Goal: Information Seeking & Learning: Learn about a topic

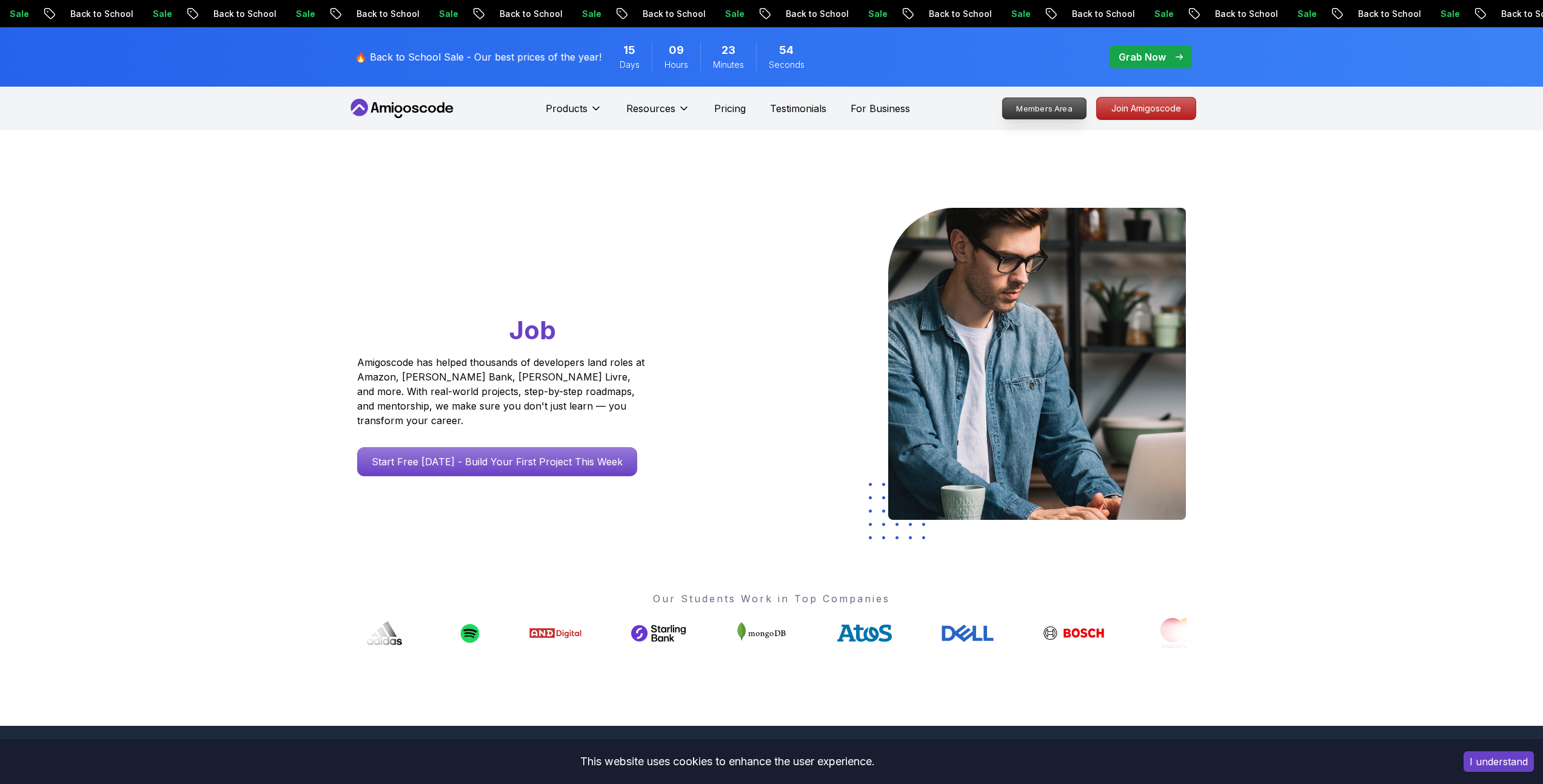
click at [1061, 114] on p "Members Area" at bounding box center [1044, 108] width 84 height 21
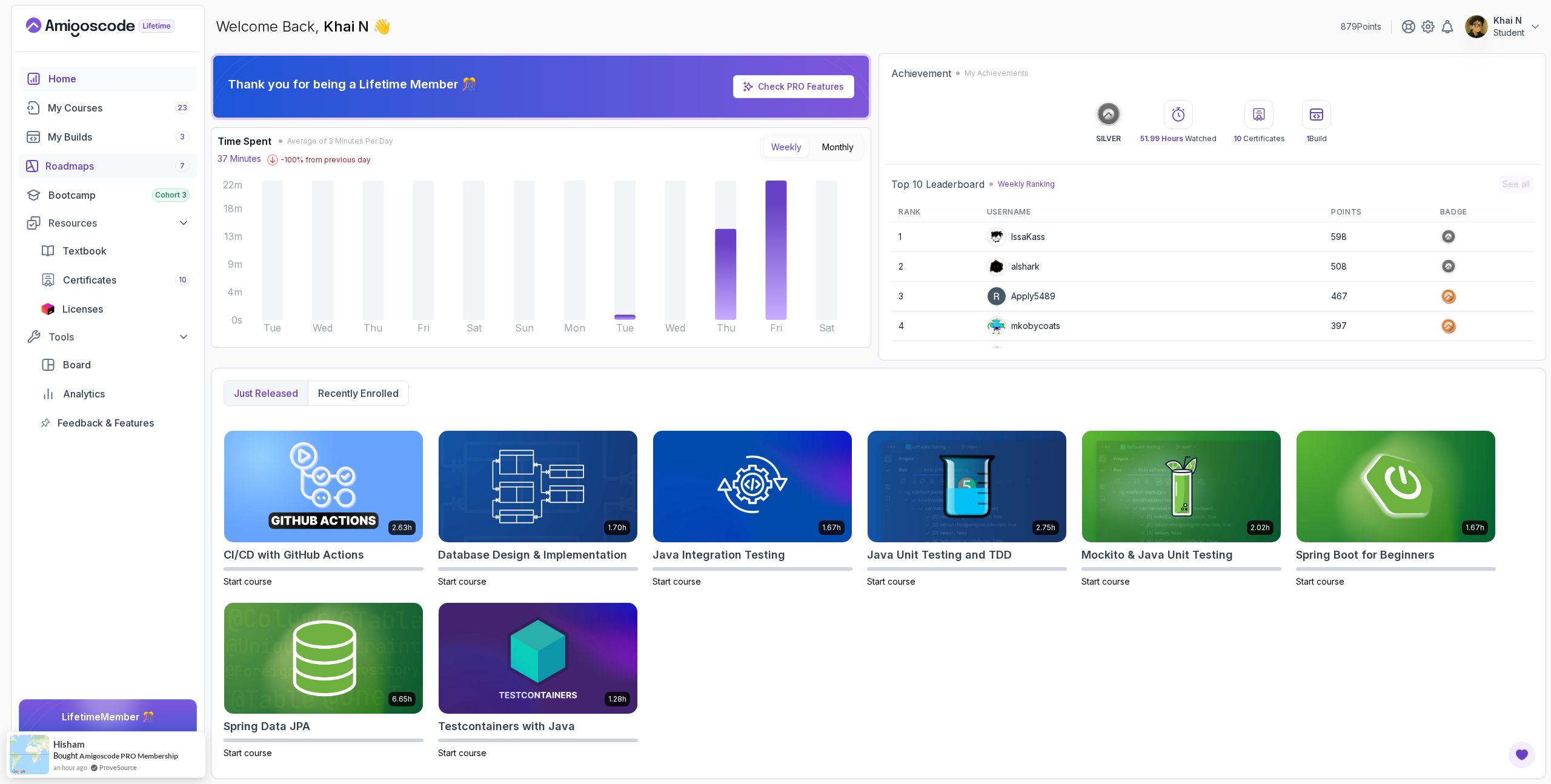
click at [124, 162] on div "Roadmaps 7" at bounding box center [117, 166] width 144 height 15
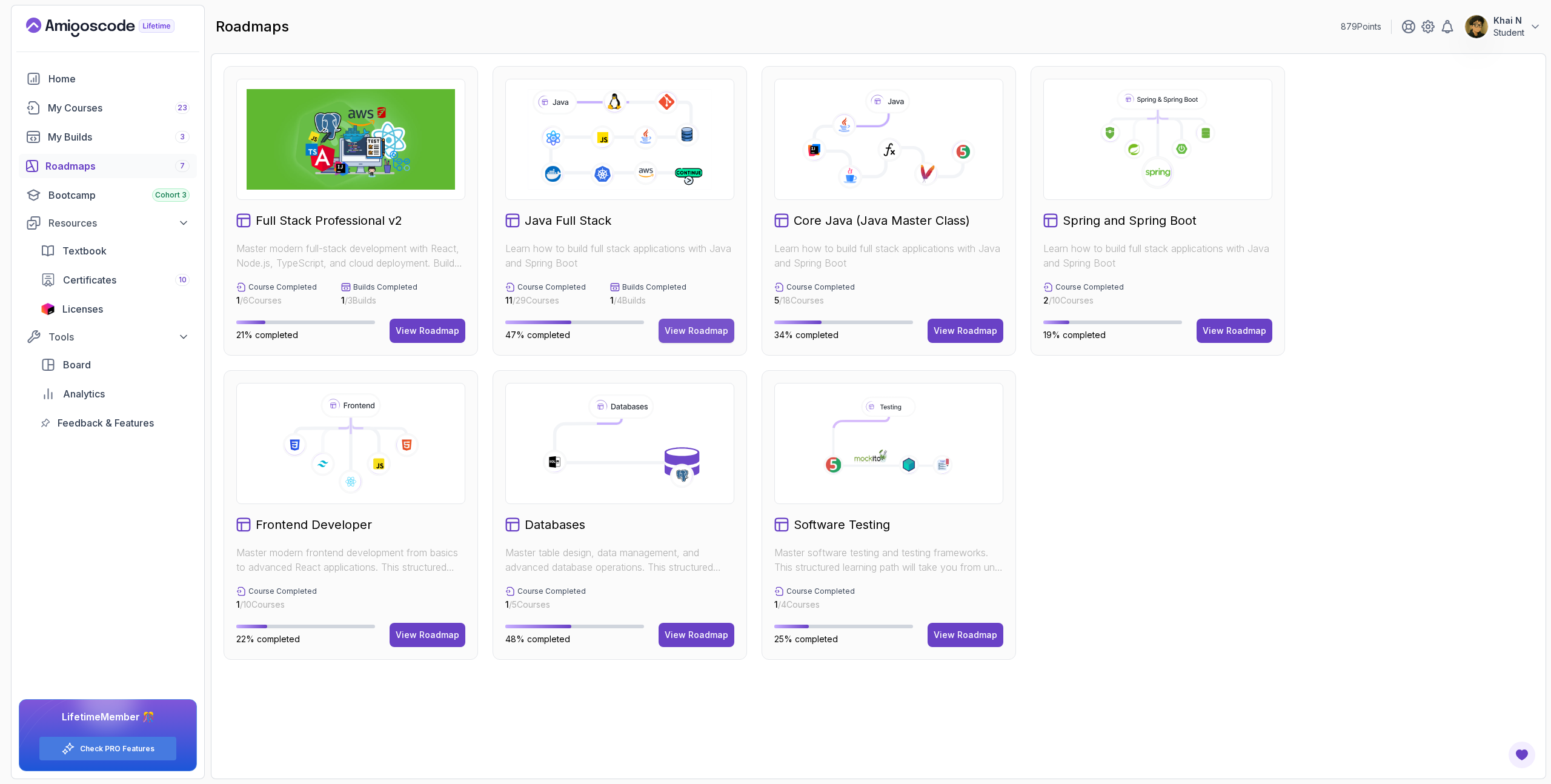
click at [706, 319] on button "View Roadmap" at bounding box center [696, 331] width 76 height 24
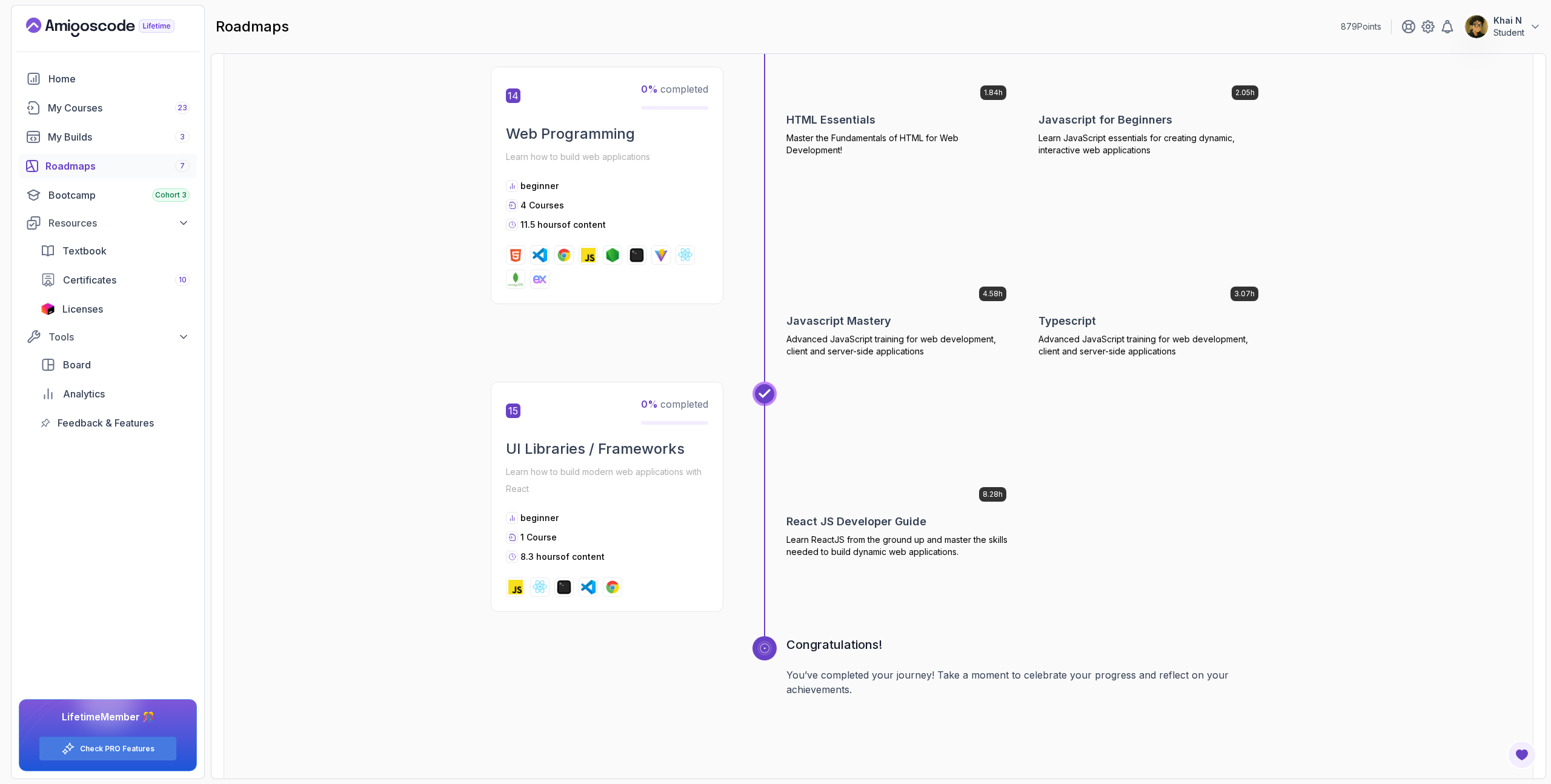
scroll to position [4422, 0]
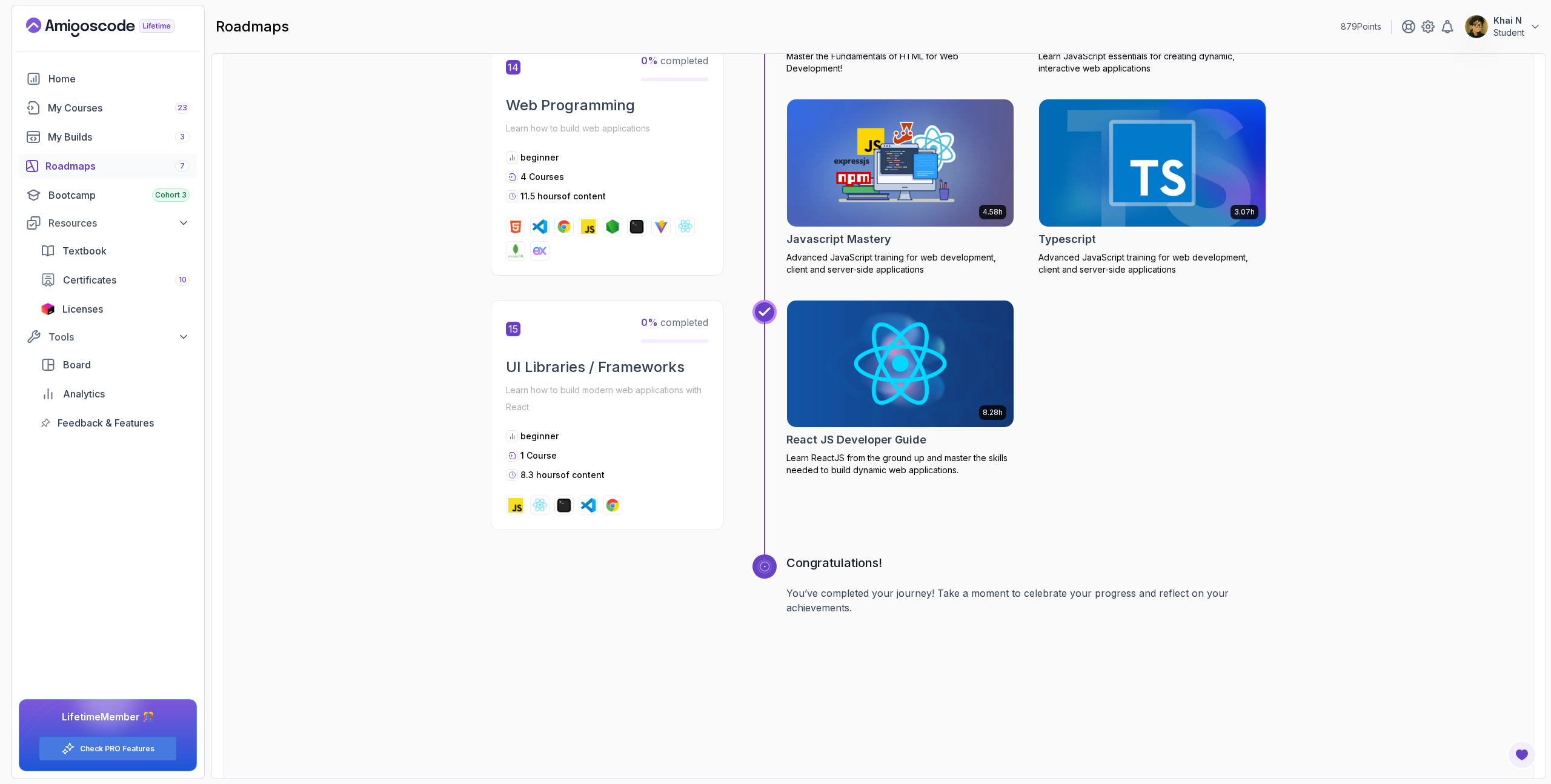
click at [929, 604] on p "You’ve completed your journey! Take a moment to celebrate your progress and ref…" at bounding box center [1026, 600] width 480 height 29
click at [971, 598] on p "You’ve completed your journey! Take a moment to celebrate your progress and ref…" at bounding box center [1026, 600] width 480 height 29
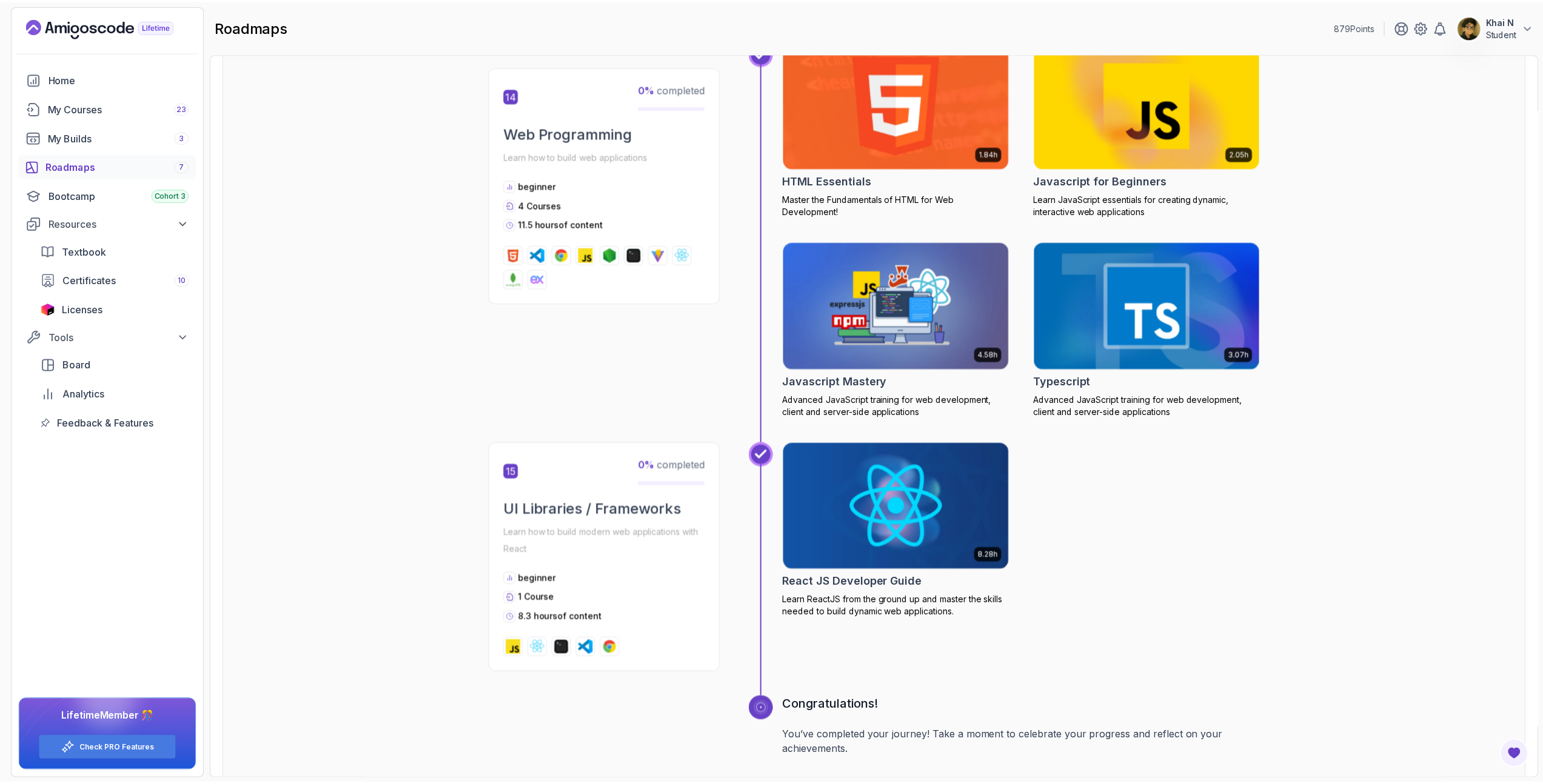
scroll to position [4207, 0]
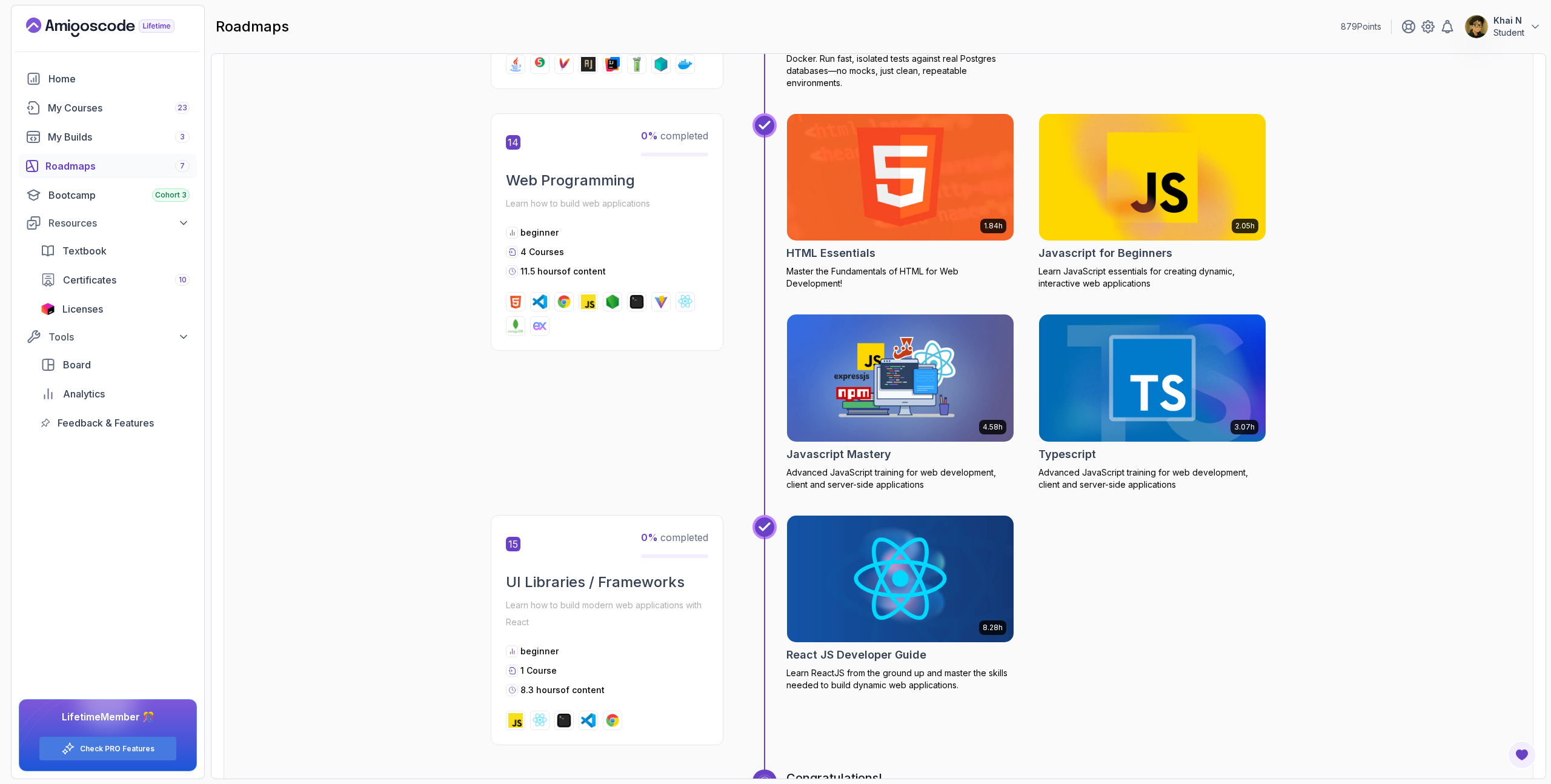
click at [1109, 211] on img at bounding box center [1153, 177] width 238 height 133
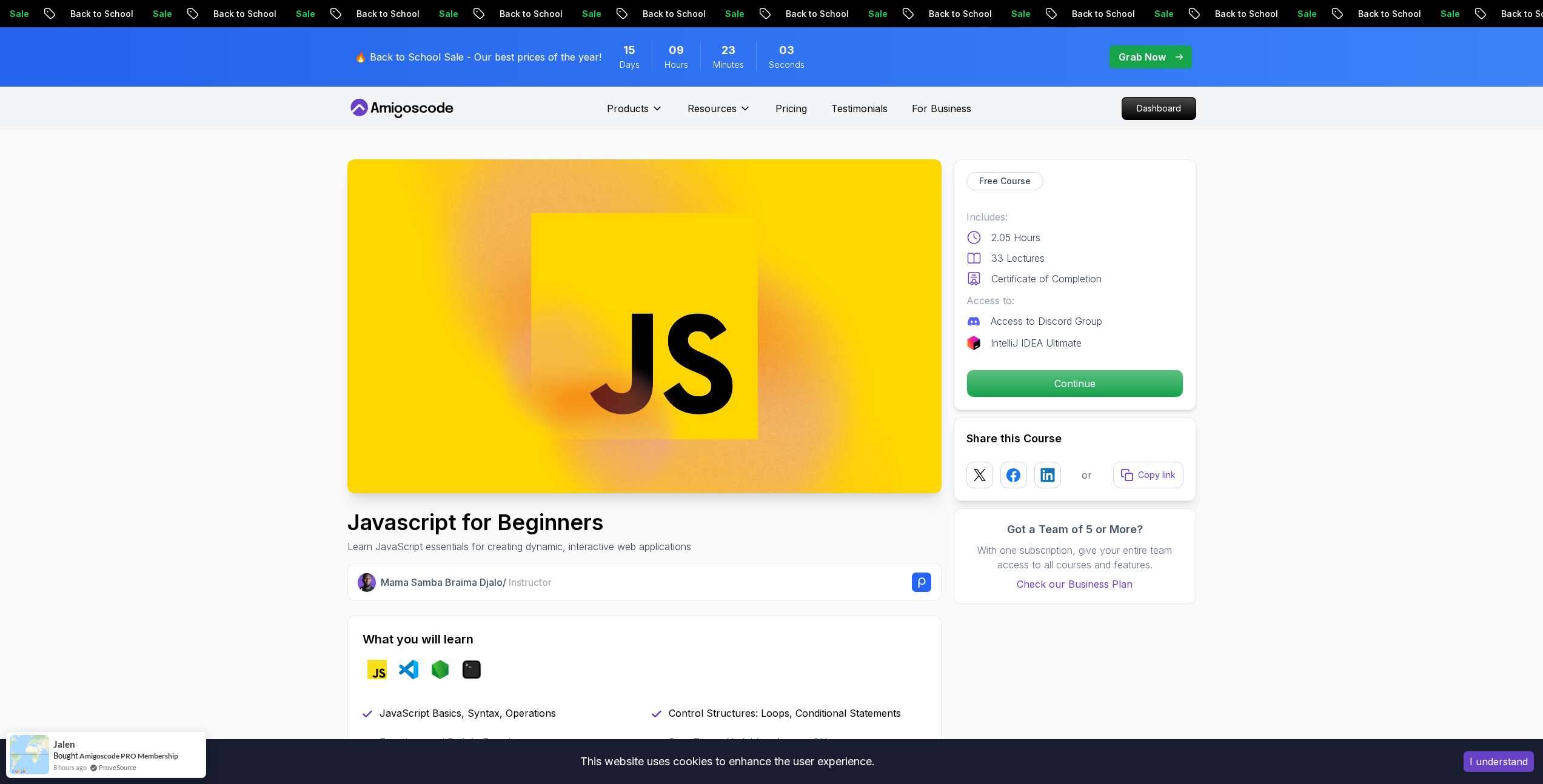
click at [576, 589] on div "Mama Samba Braima Djalo / Instructor" at bounding box center [655, 582] width 550 height 20
drag, startPoint x: 576, startPoint y: 589, endPoint x: 328, endPoint y: 580, distance: 248.2
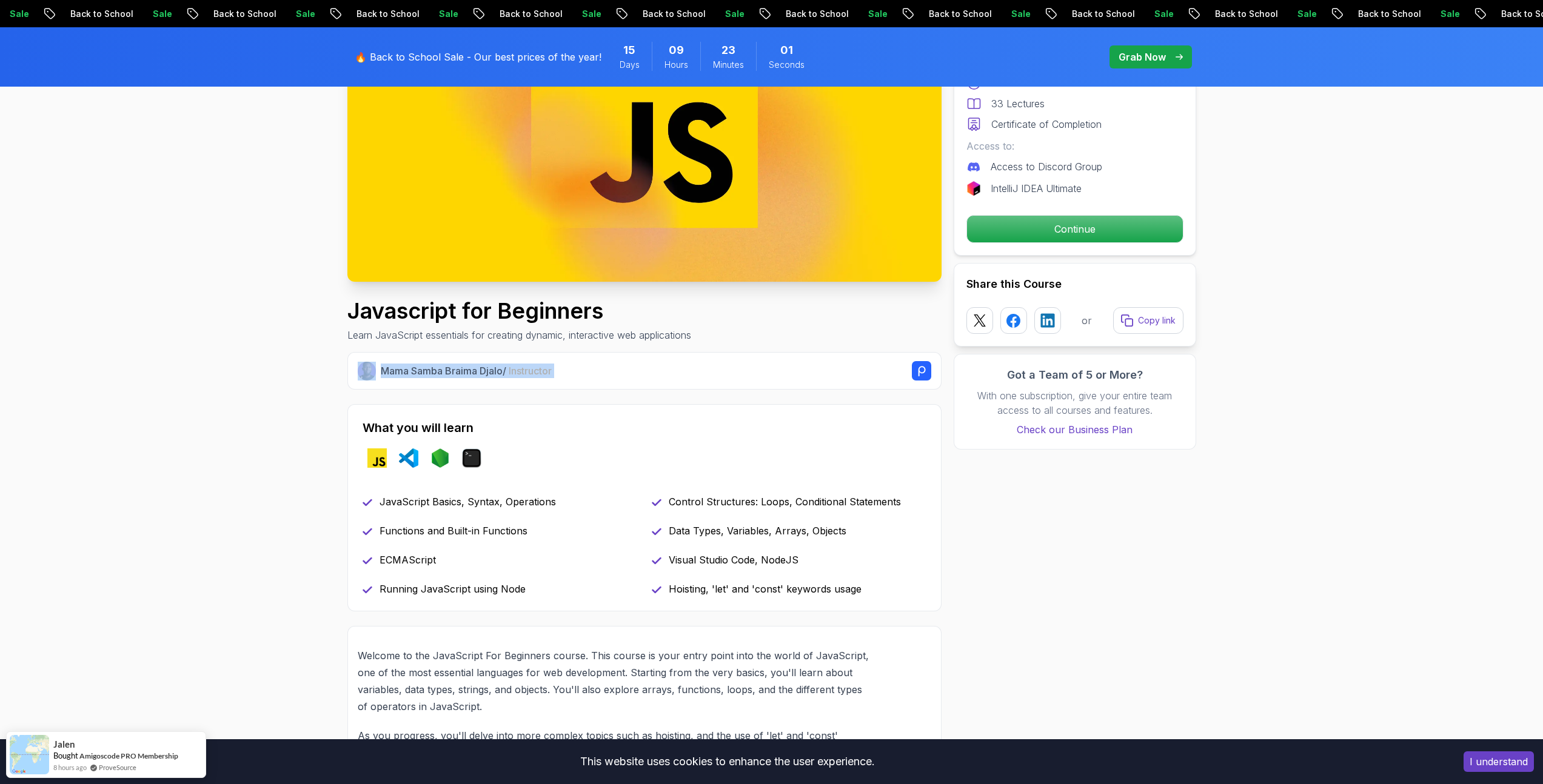
scroll to position [282, 0]
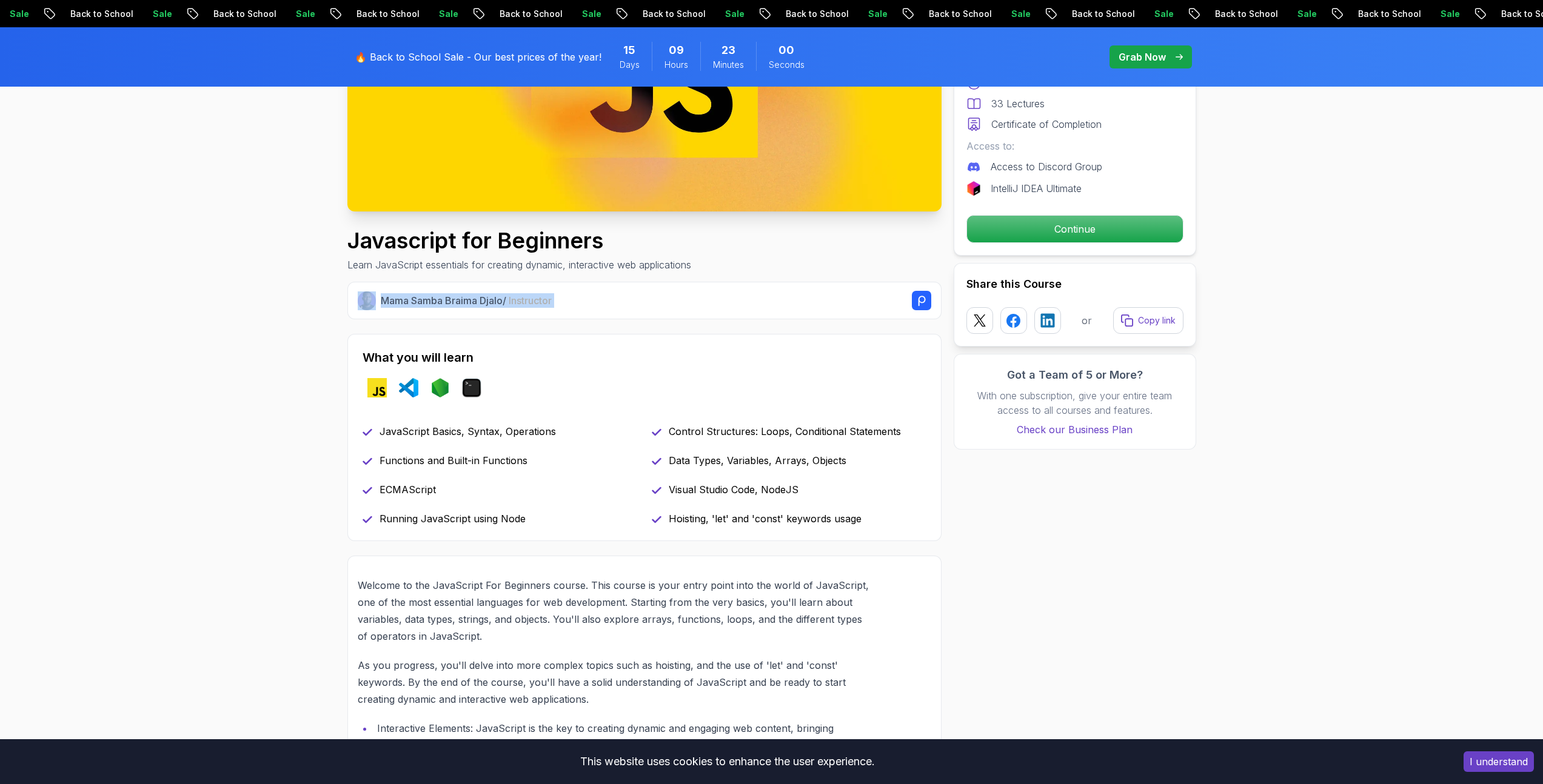
click at [589, 493] on div "ECMAScript" at bounding box center [500, 489] width 275 height 15
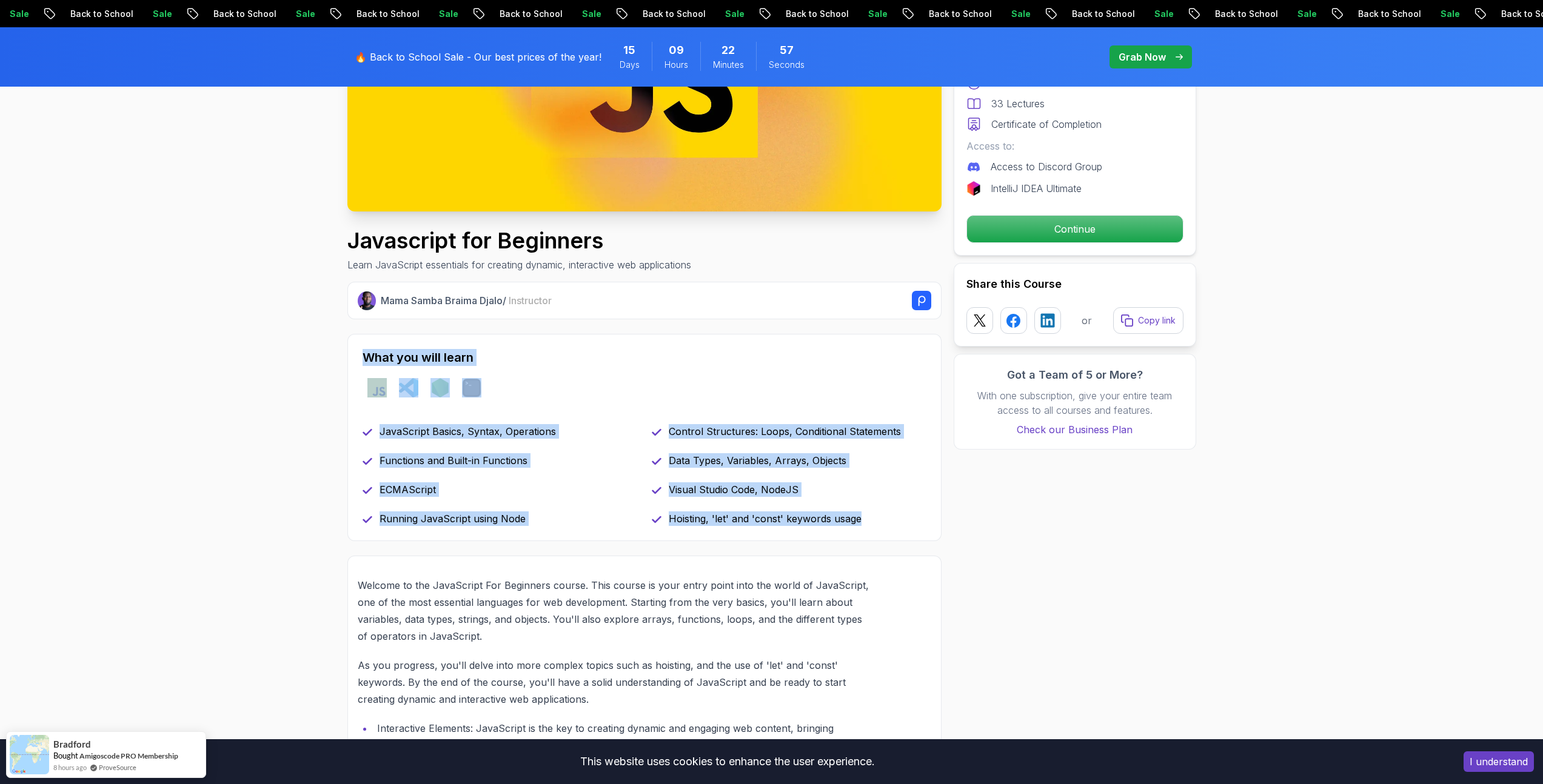
drag, startPoint x: 882, startPoint y: 527, endPoint x: 342, endPoint y: 358, distance: 565.8
click at [367, 358] on h2 "What you will learn" at bounding box center [644, 357] width 564 height 17
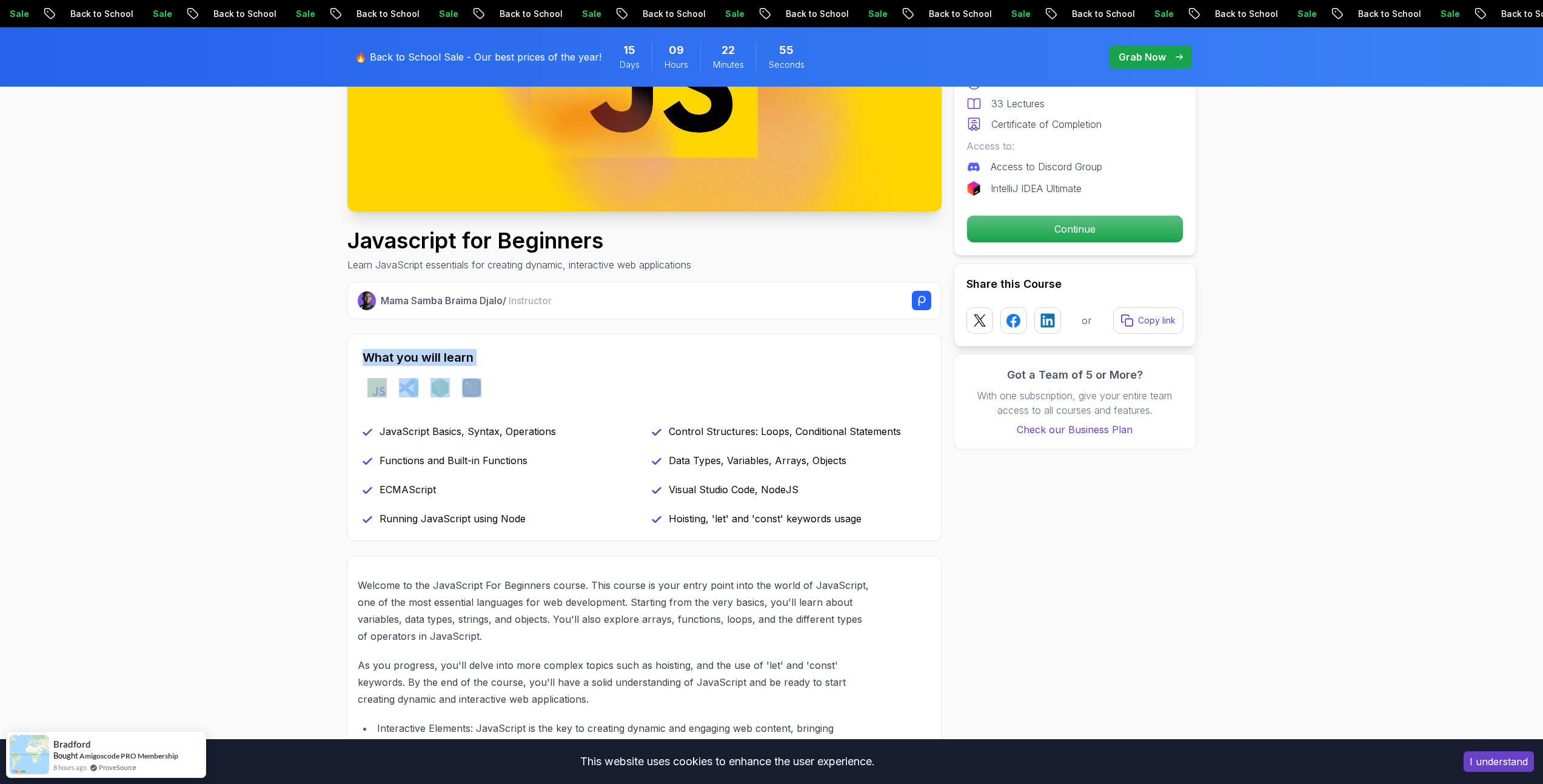
drag, startPoint x: 362, startPoint y: 357, endPoint x: 520, endPoint y: 413, distance: 167.6
click at [521, 413] on div "What you will learn javascript vscode nodejs terminal JavaScript Basics, Syntax…" at bounding box center [644, 437] width 594 height 208
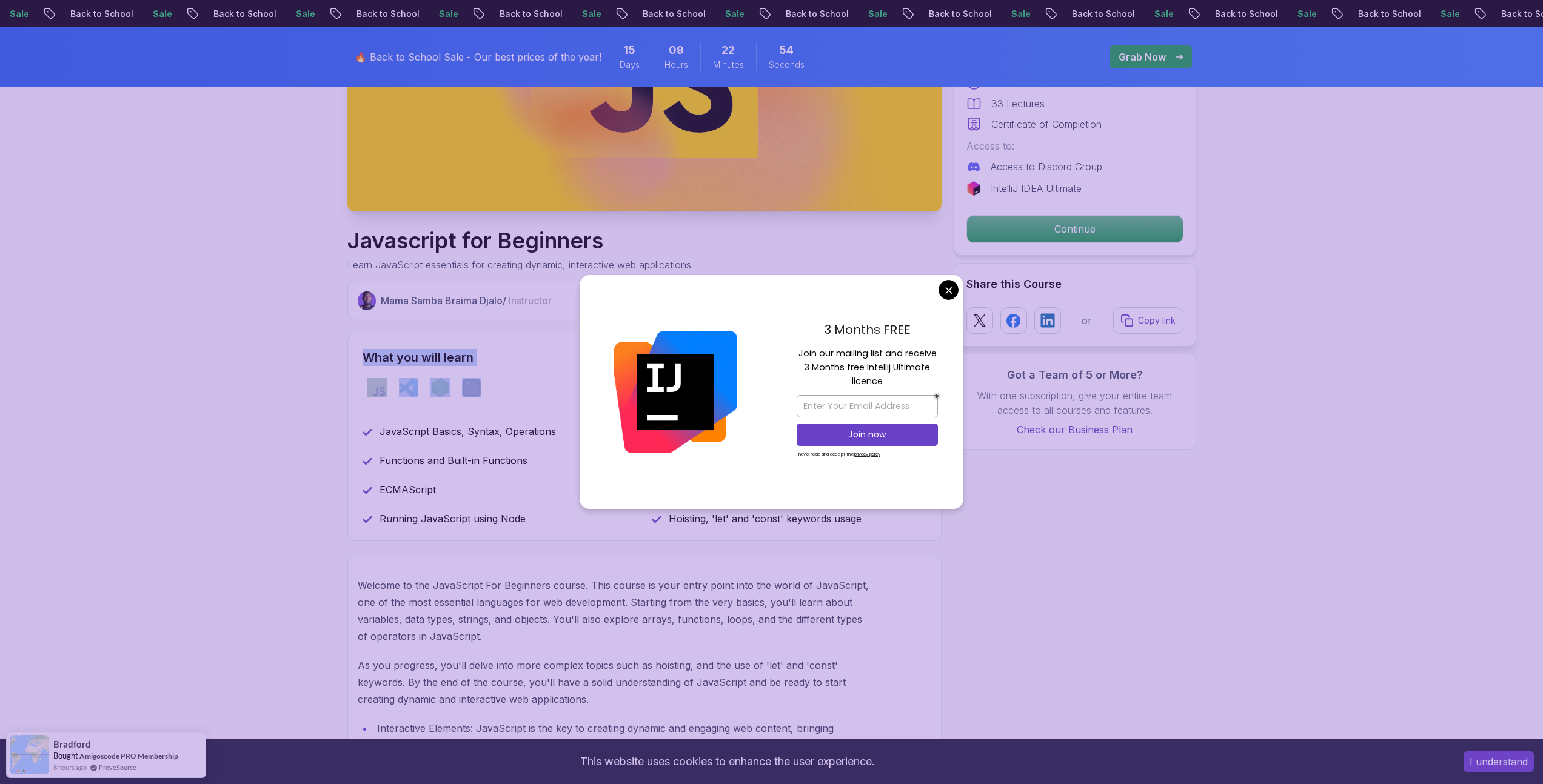
click at [456, 387] on div "javascript vscode nodejs terminal" at bounding box center [644, 388] width 564 height 34
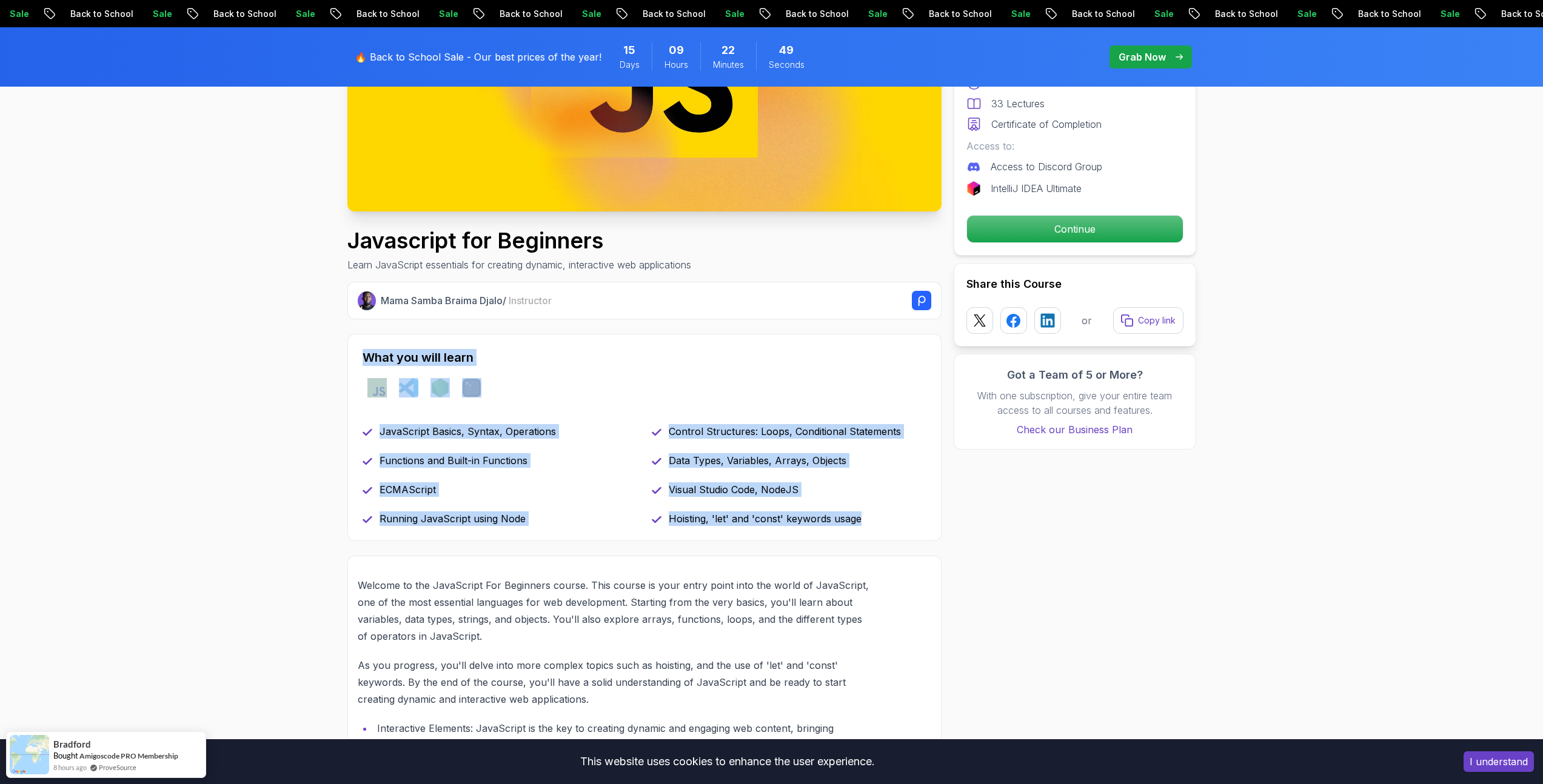
drag, startPoint x: 865, startPoint y: 526, endPoint x: 362, endPoint y: 364, distance: 528.4
click at [362, 363] on div "What you will learn javascript vscode nodejs terminal JavaScript Basics, Syntax…" at bounding box center [644, 437] width 594 height 208
click at [395, 363] on h2 "What you will learn" at bounding box center [644, 357] width 564 height 17
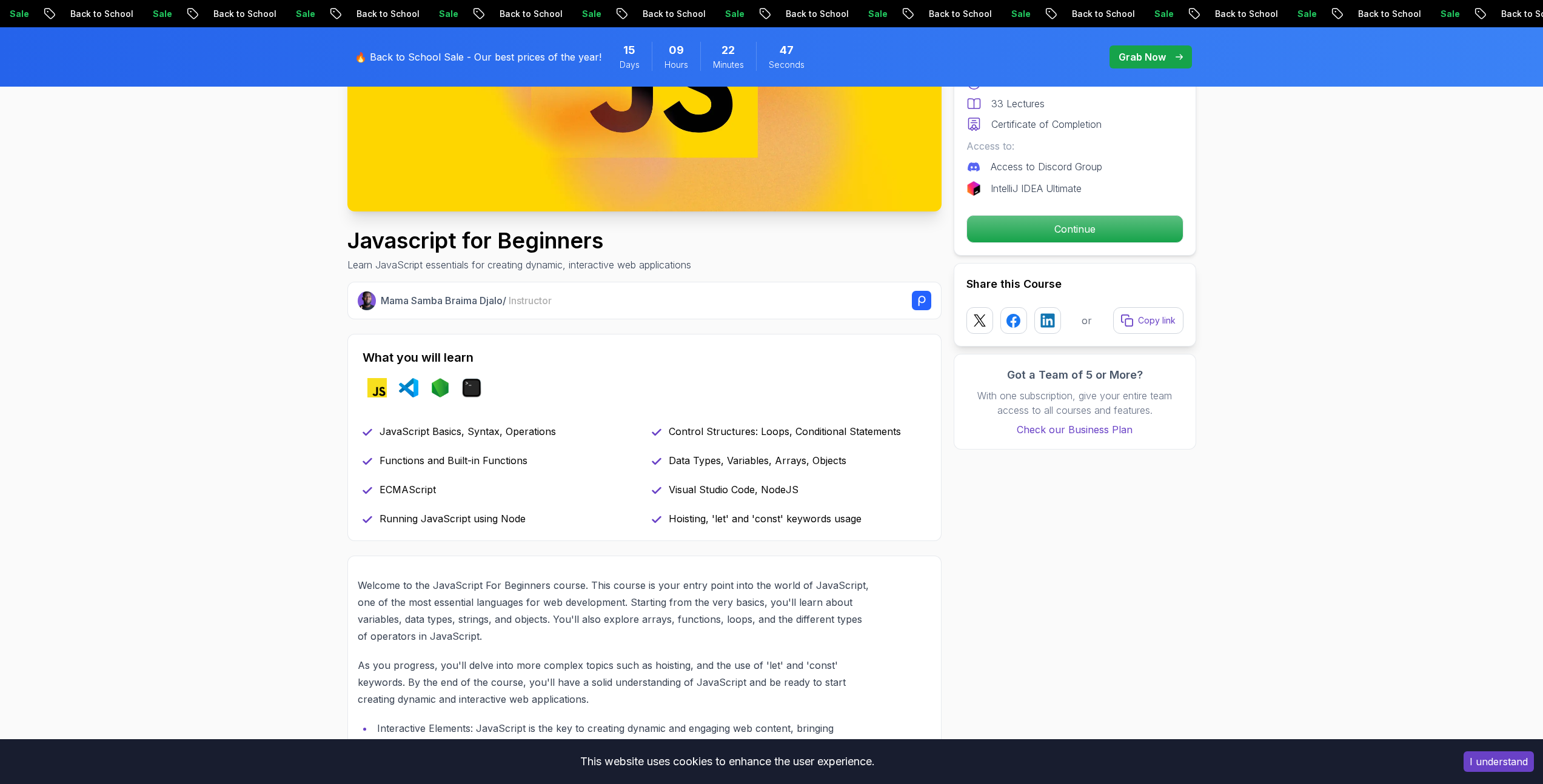
click at [361, 360] on div "What you will learn javascript vscode nodejs terminal JavaScript Basics, Syntax…" at bounding box center [644, 437] width 594 height 208
click at [434, 388] on img at bounding box center [440, 387] width 20 height 20
click at [865, 513] on div "Hoisting, 'let' and 'const' keywords usage" at bounding box center [789, 518] width 275 height 15
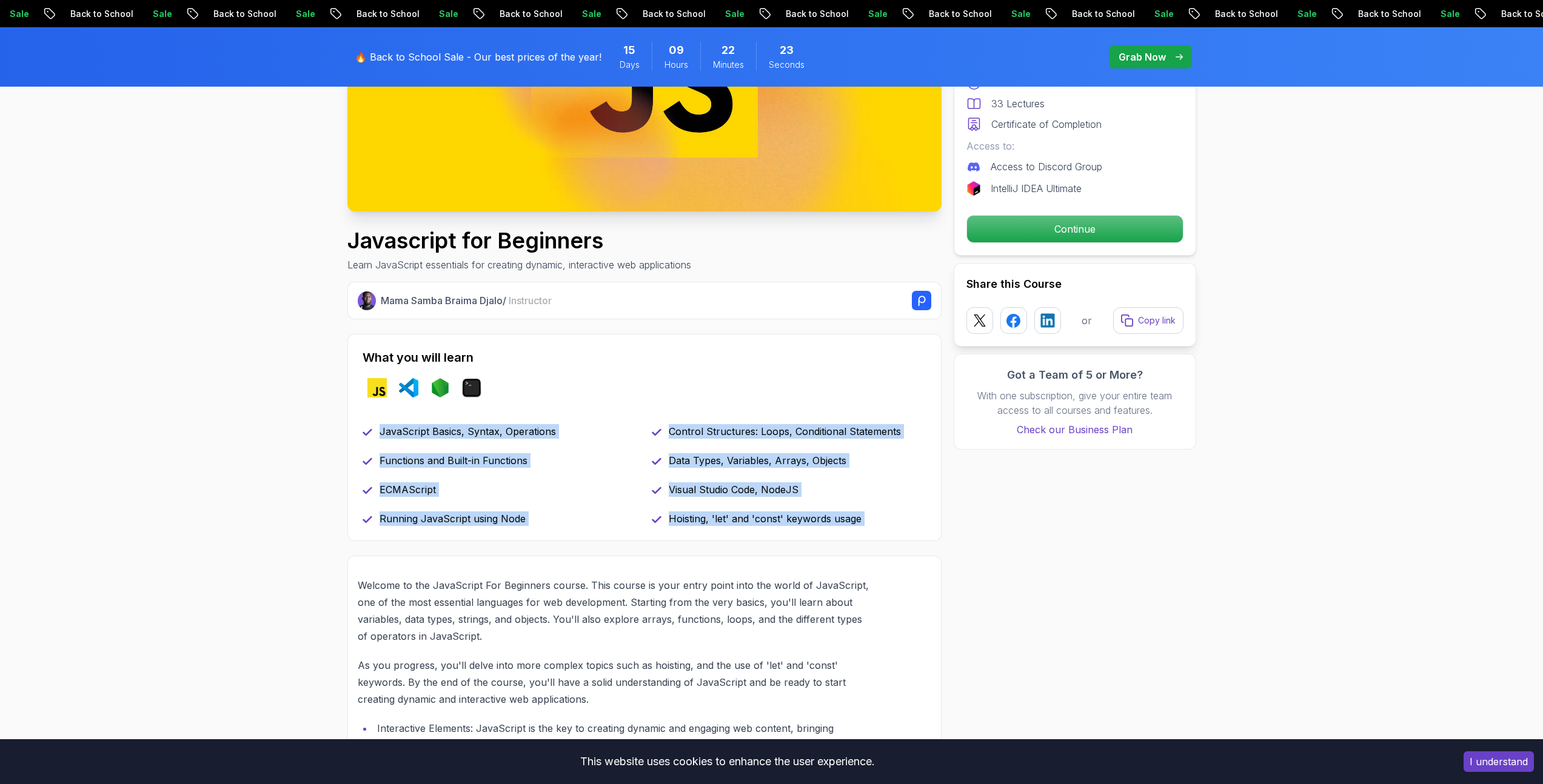
drag, startPoint x: 865, startPoint y: 513, endPoint x: 384, endPoint y: 415, distance: 490.9
click at [383, 414] on div "What you will learn javascript vscode nodejs terminal JavaScript Basics, Syntax…" at bounding box center [644, 437] width 594 height 208
click at [384, 415] on div "What you will learn javascript vscode nodejs terminal JavaScript Basics, Syntax…" at bounding box center [644, 437] width 594 height 208
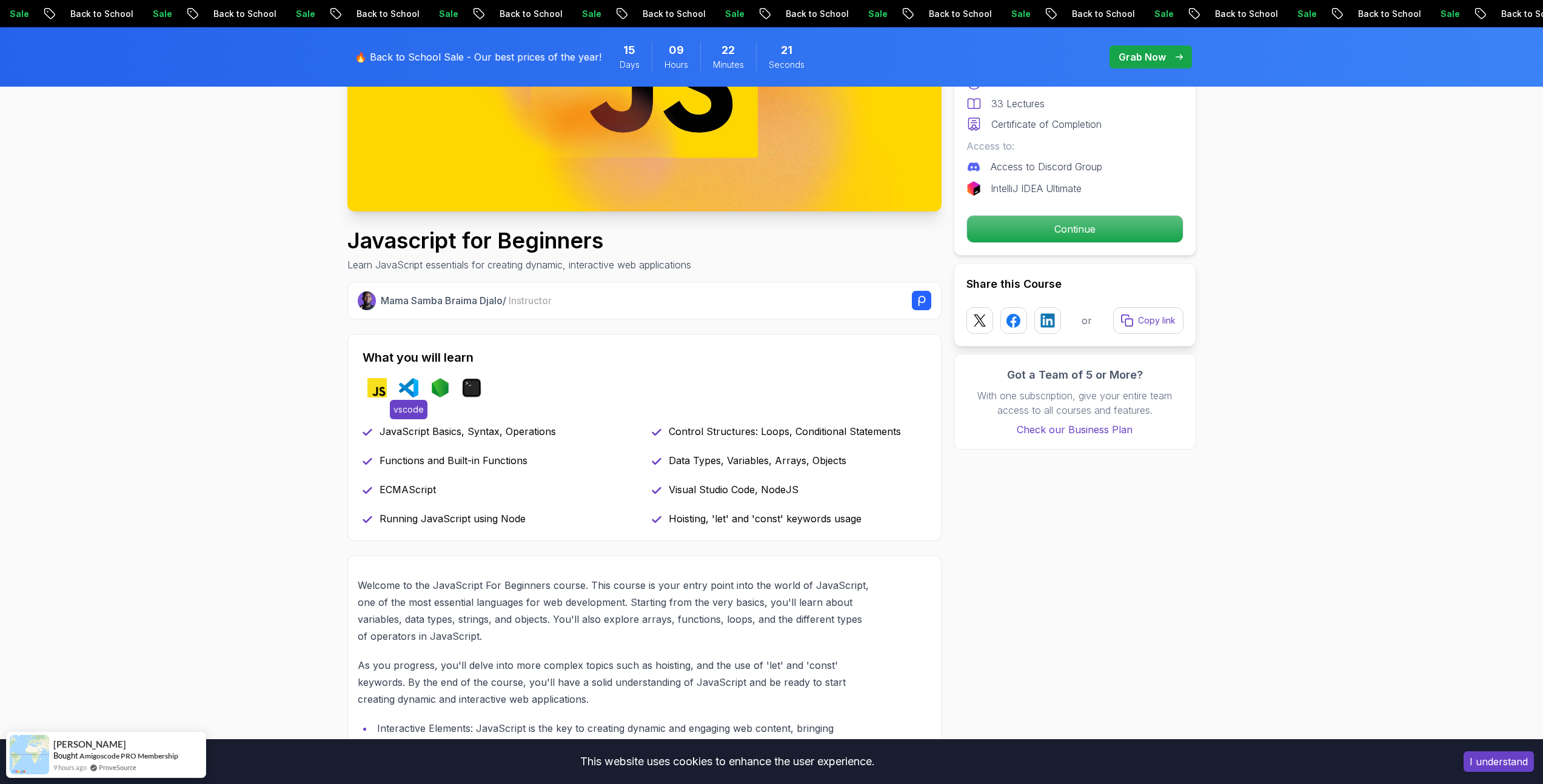
click at [409, 392] on img at bounding box center [408, 387] width 20 height 20
click at [438, 390] on img at bounding box center [440, 387] width 20 height 20
click at [464, 388] on img at bounding box center [471, 387] width 20 height 20
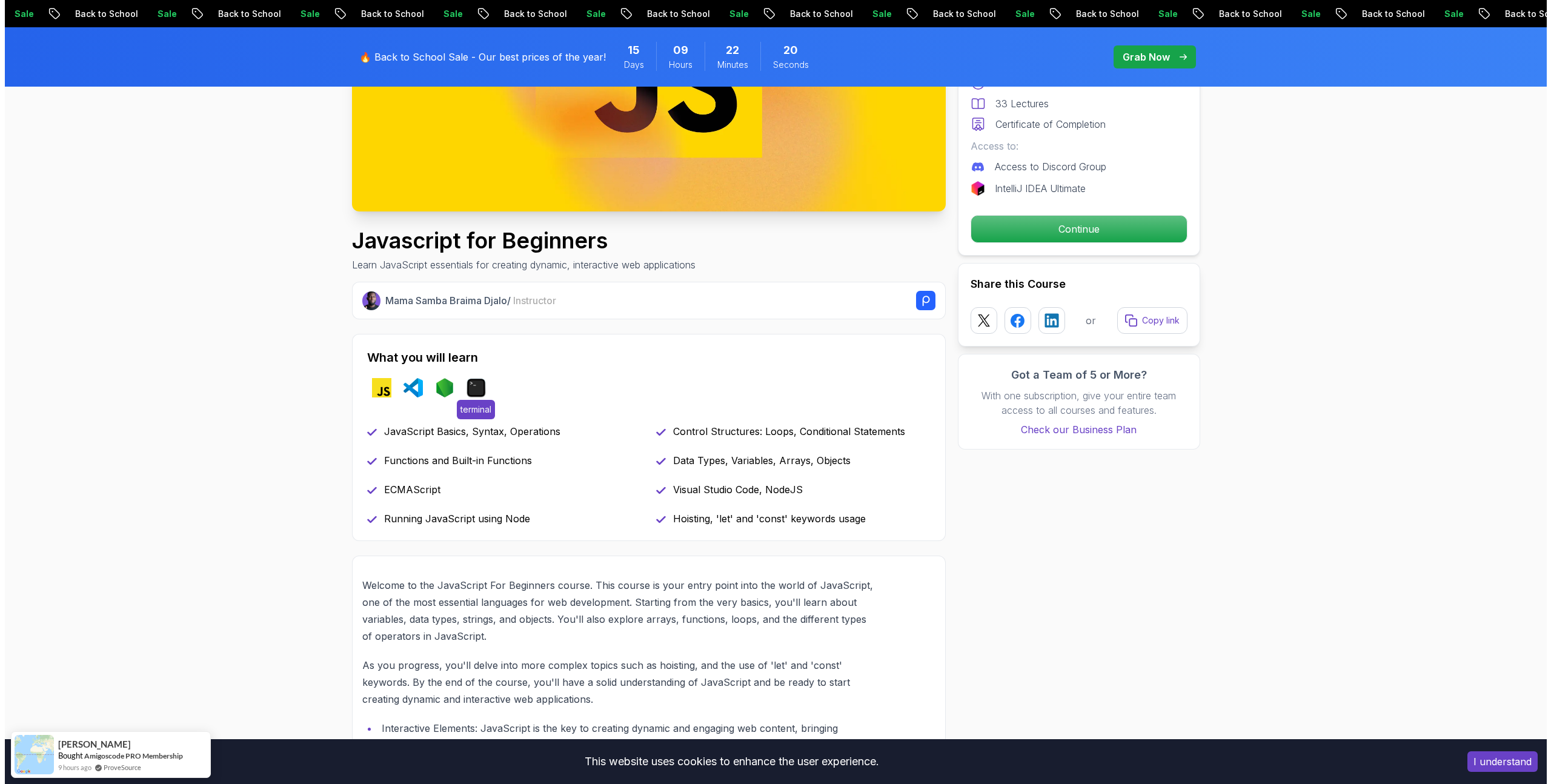
scroll to position [0, 0]
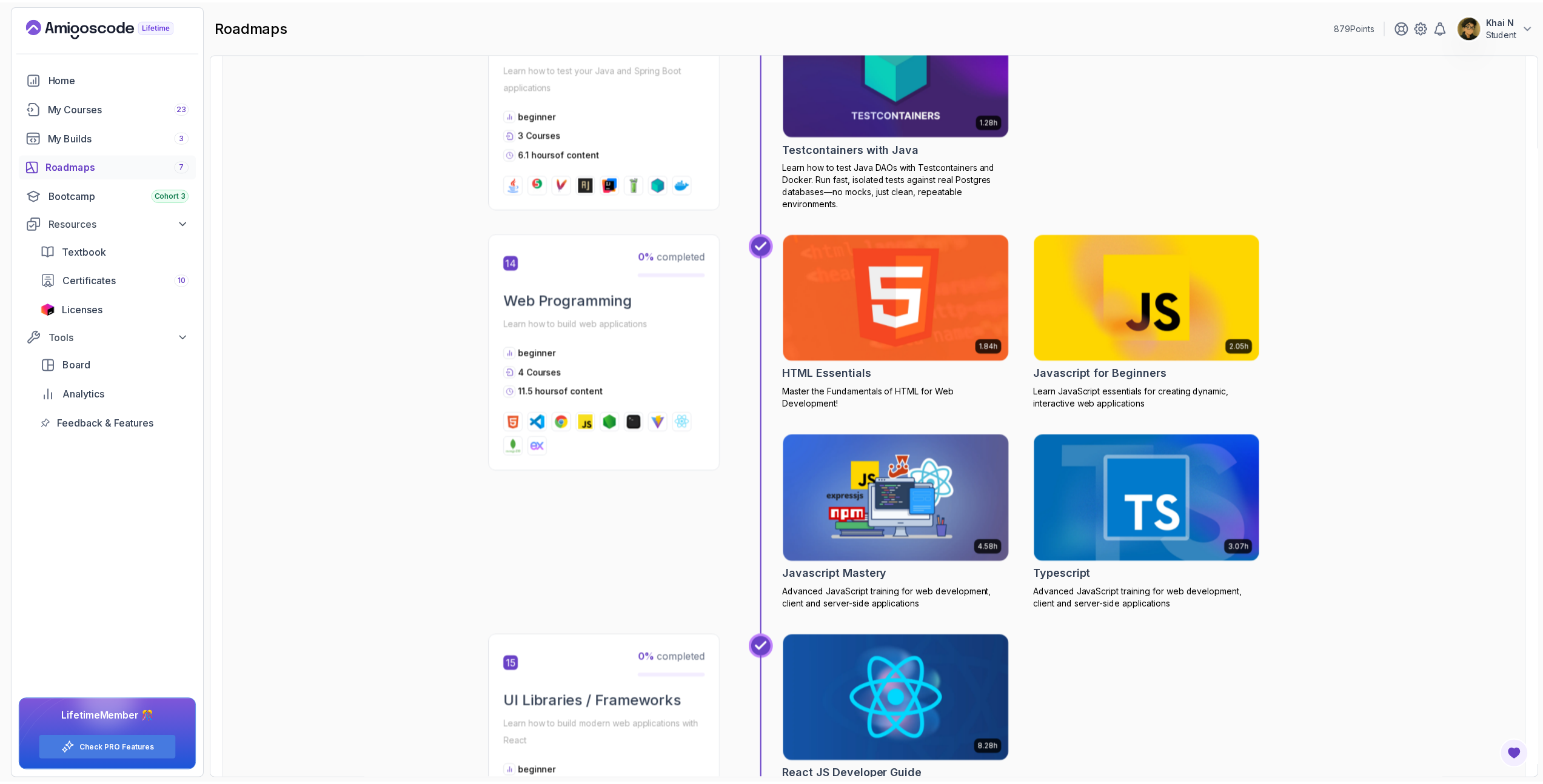
scroll to position [4097, 0]
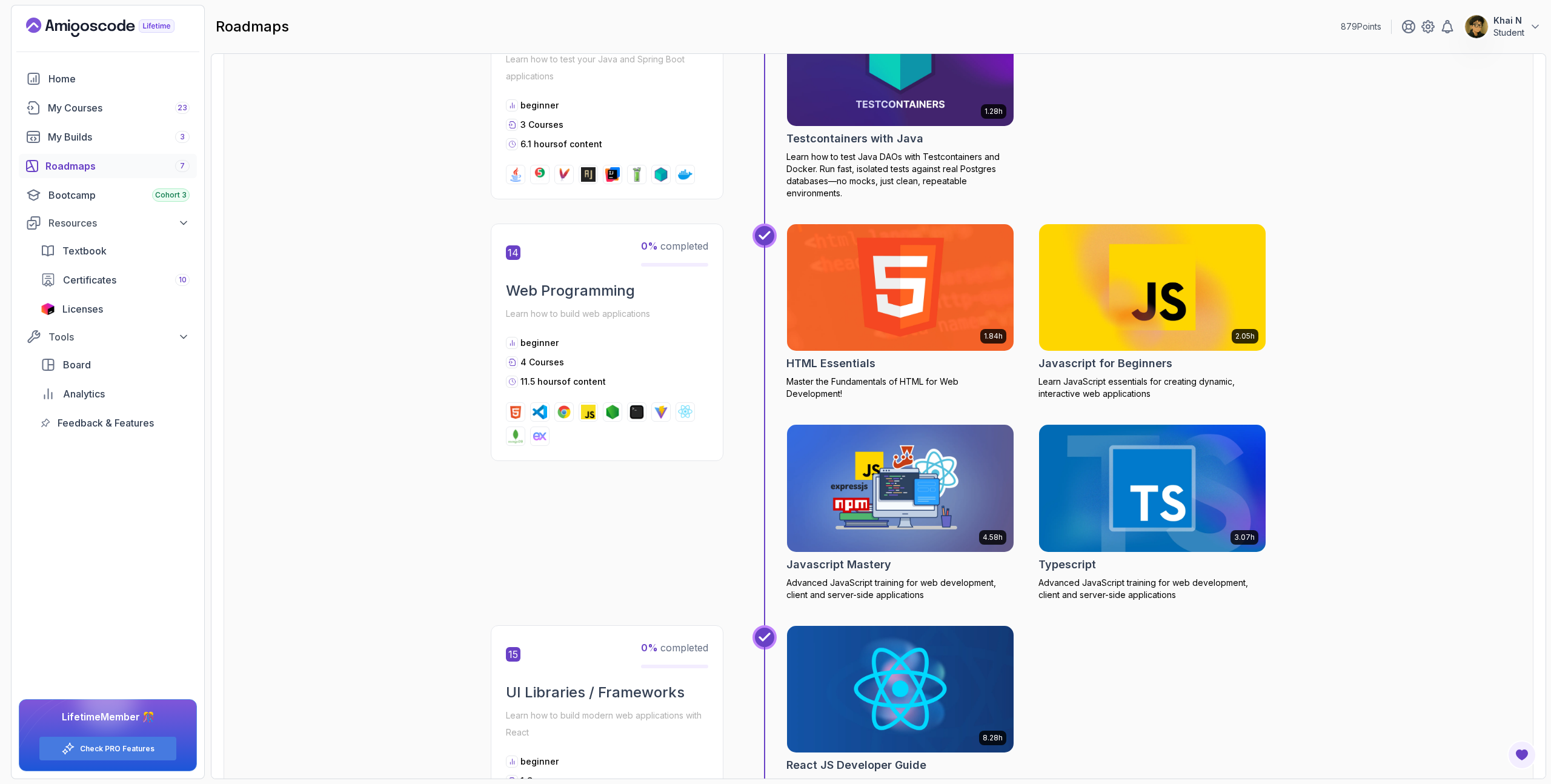
click at [980, 520] on img at bounding box center [901, 488] width 238 height 133
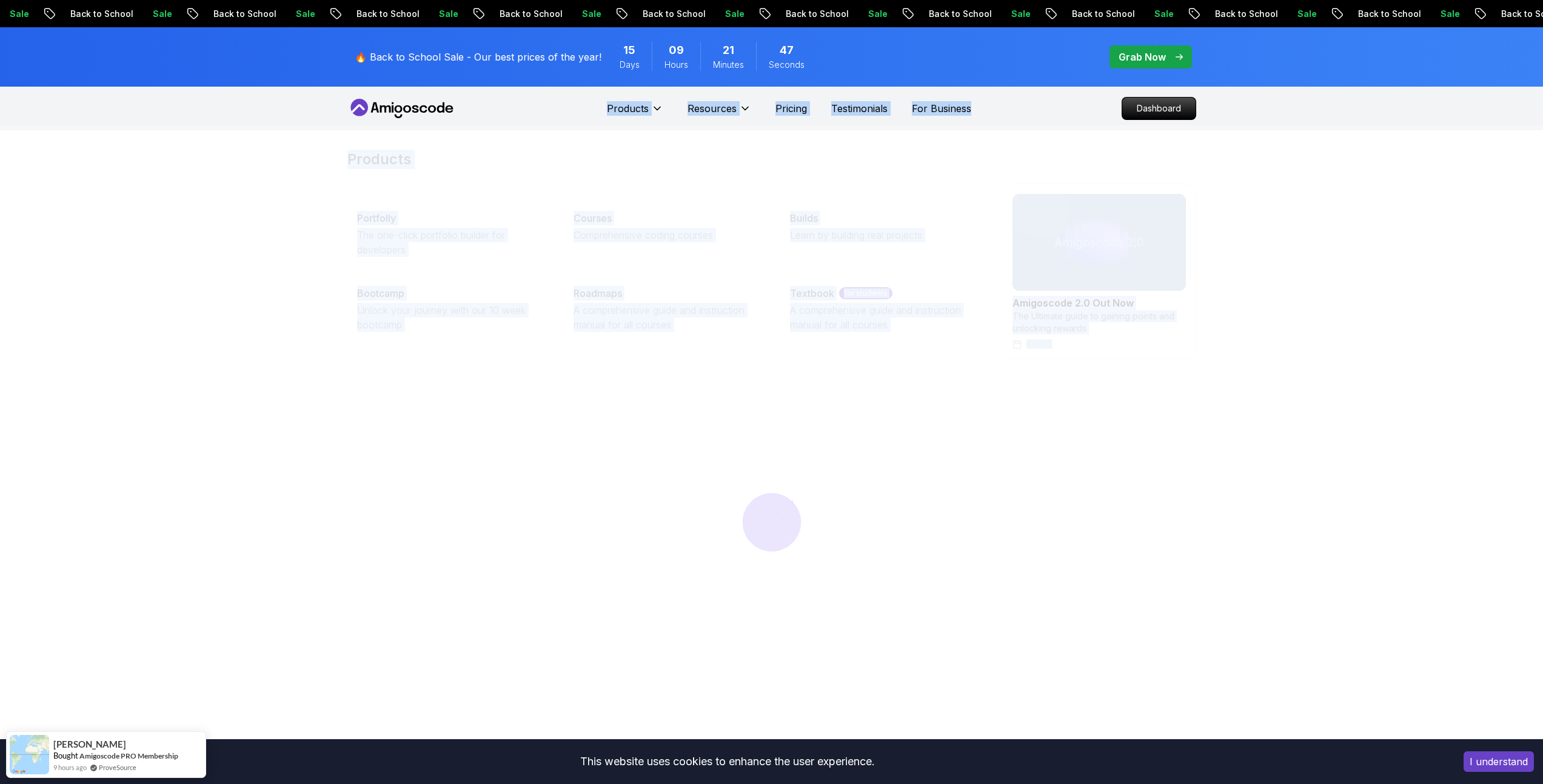
drag, startPoint x: 996, startPoint y: 110, endPoint x: 577, endPoint y: 100, distance: 419.1
click at [577, 100] on nav "Products Products Portfolly The one-click portfolio builder for developers Cour…" at bounding box center [771, 108] width 849 height 44
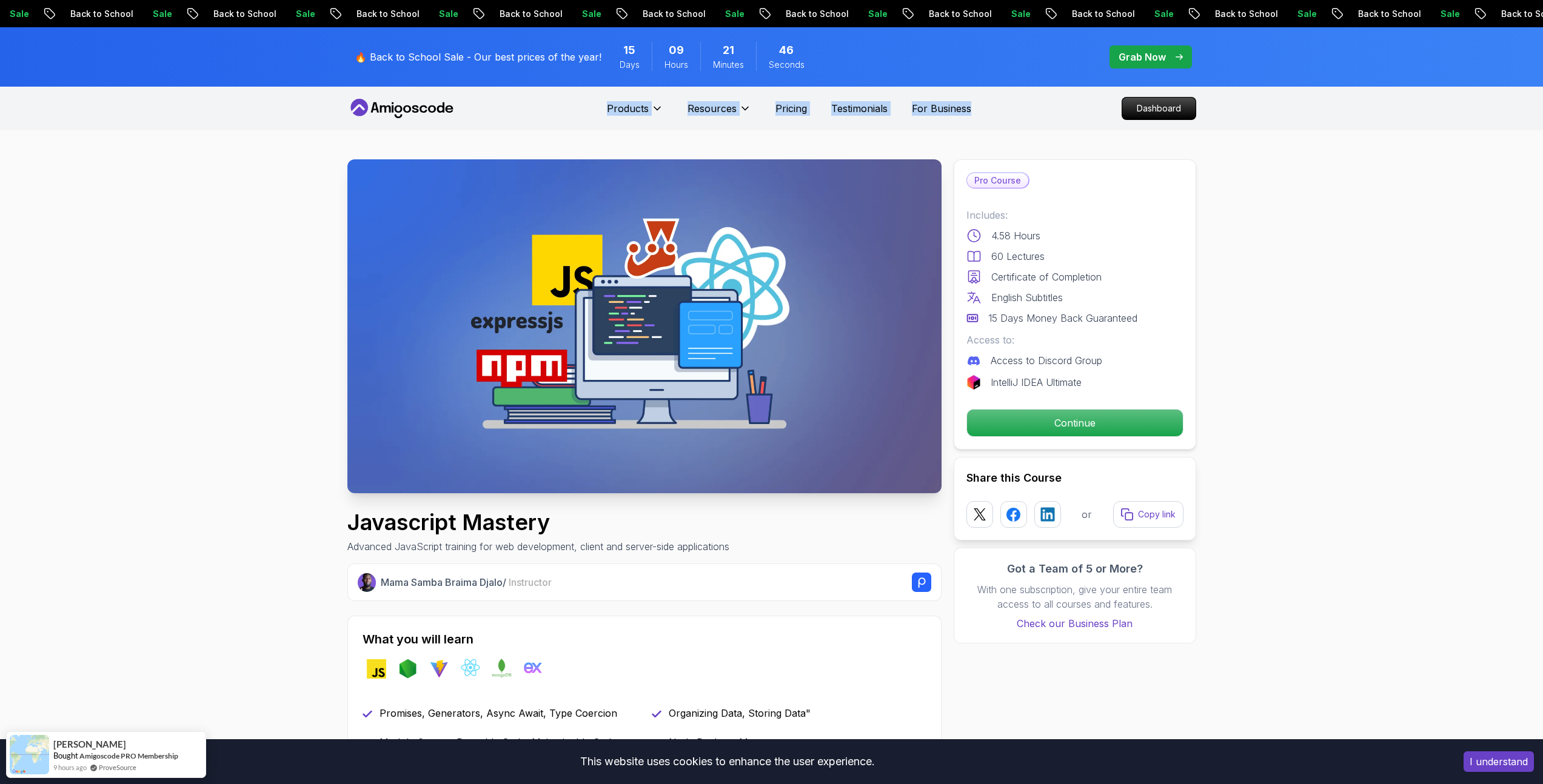
click at [547, 97] on nav "Products Resources Pricing Testimonials For Business Dashboard" at bounding box center [771, 108] width 849 height 44
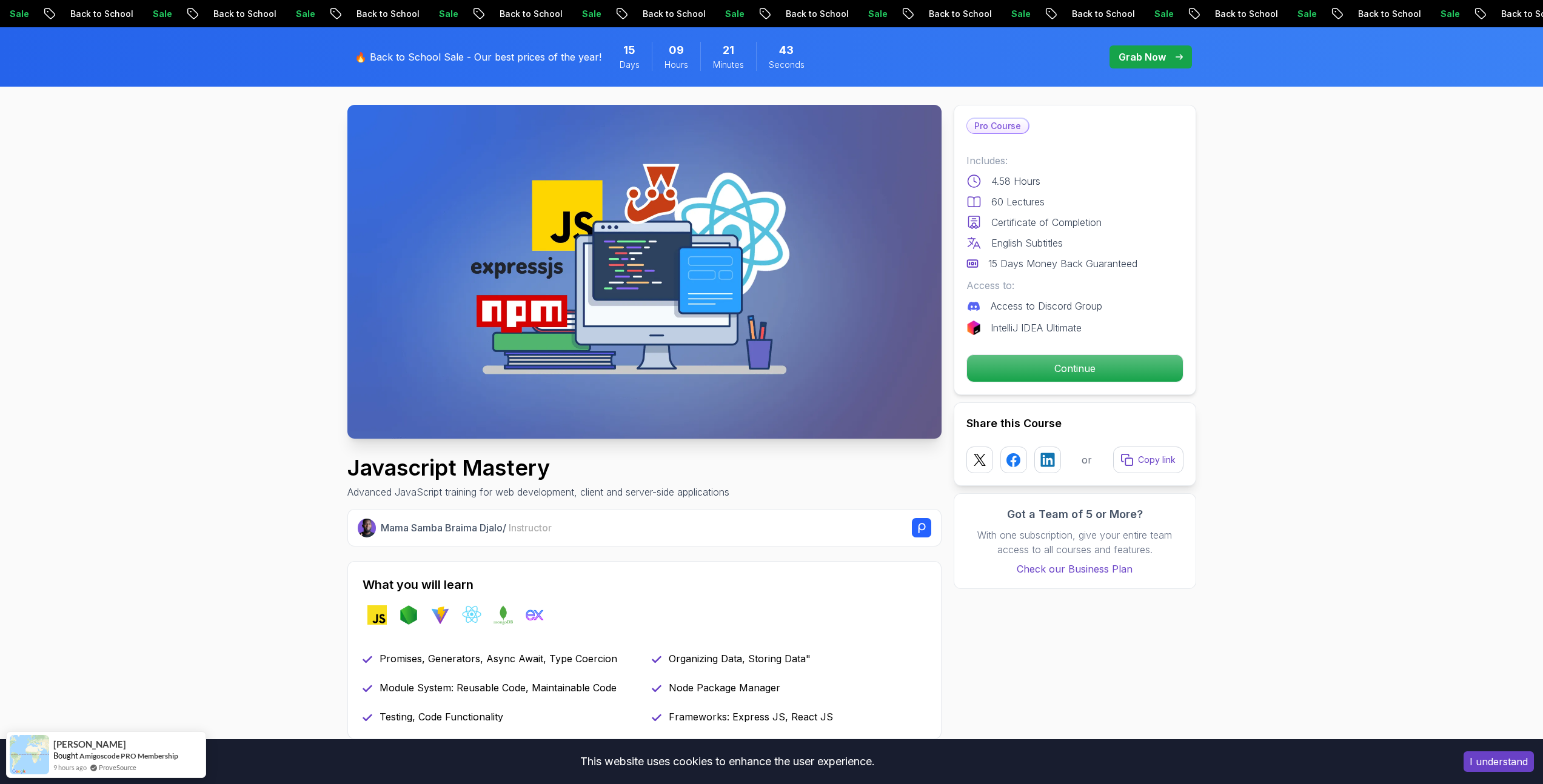
scroll to position [380, 0]
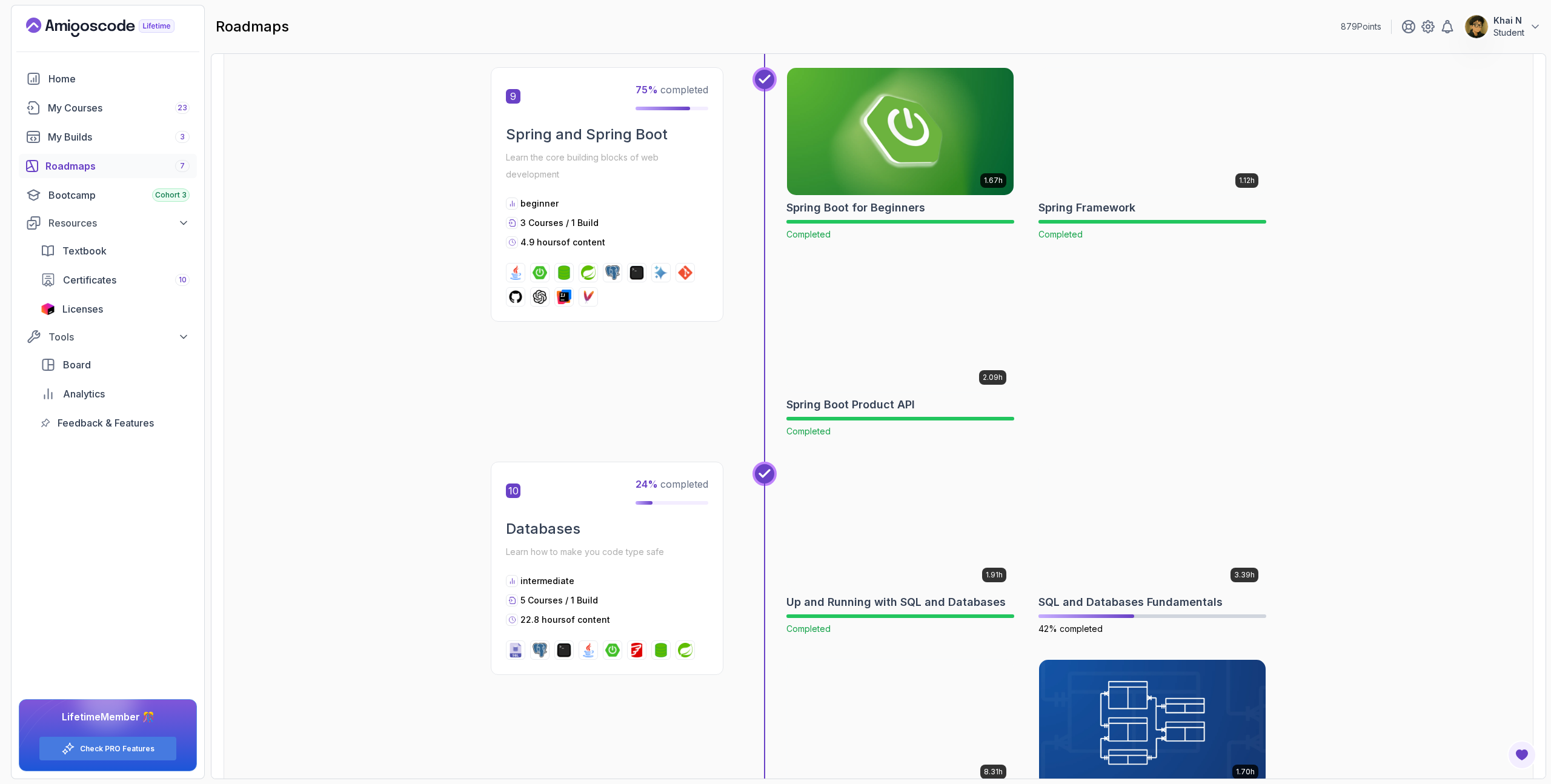
scroll to position [1958, 0]
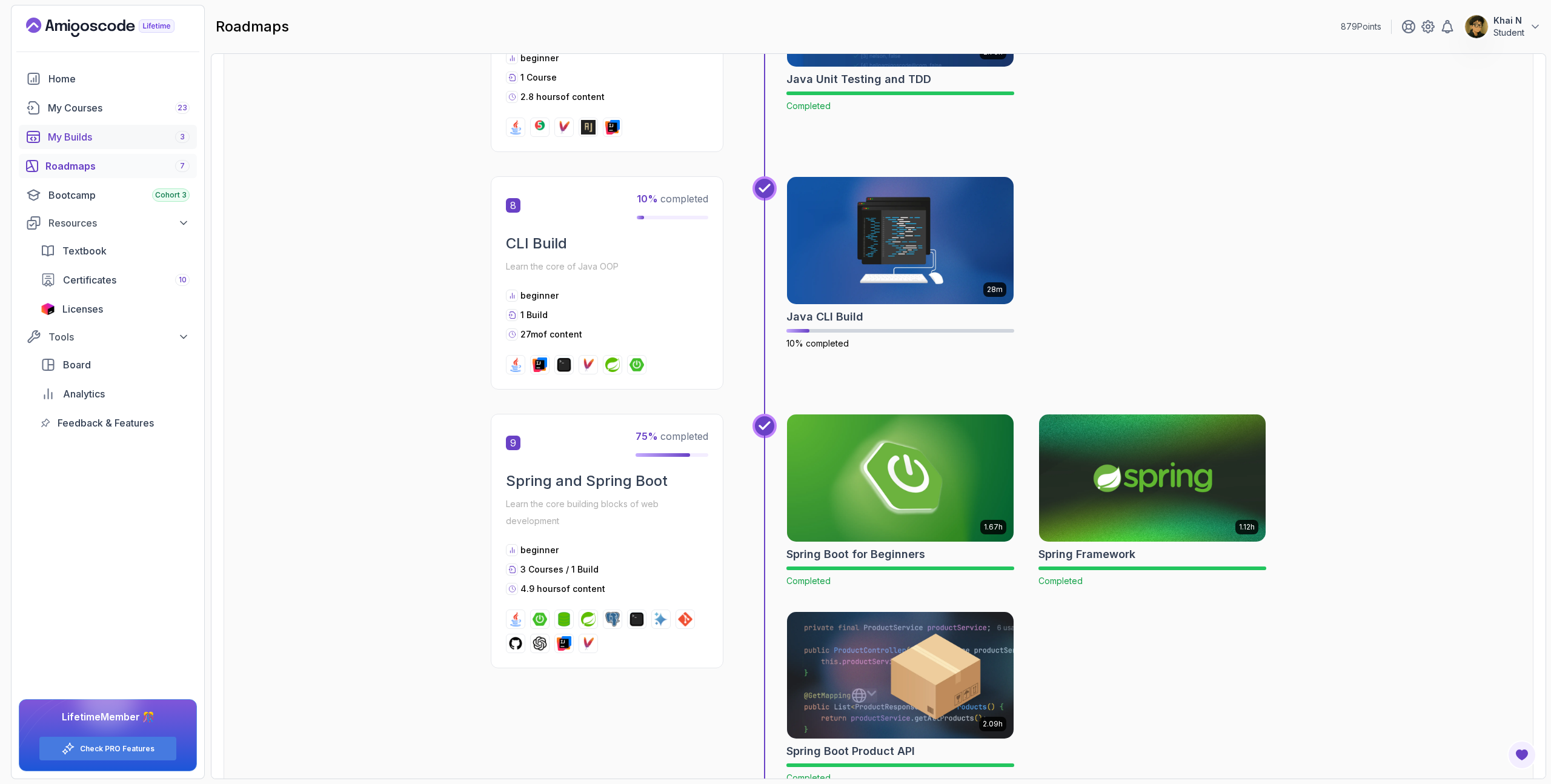
click at [119, 137] on div "My Builds 3" at bounding box center [119, 137] width 142 height 15
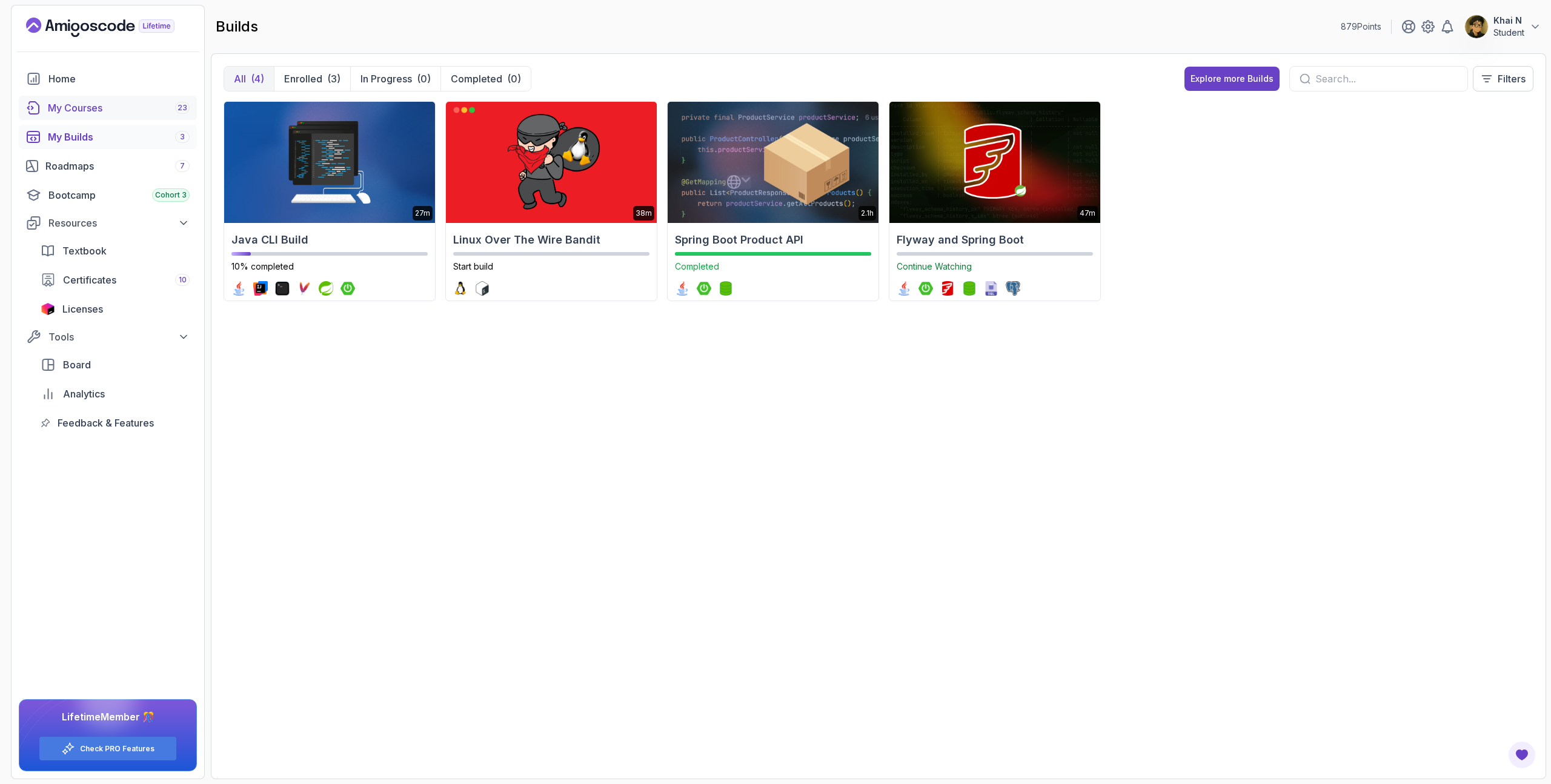
click at [108, 108] on div "My Courses 23" at bounding box center [119, 107] width 142 height 15
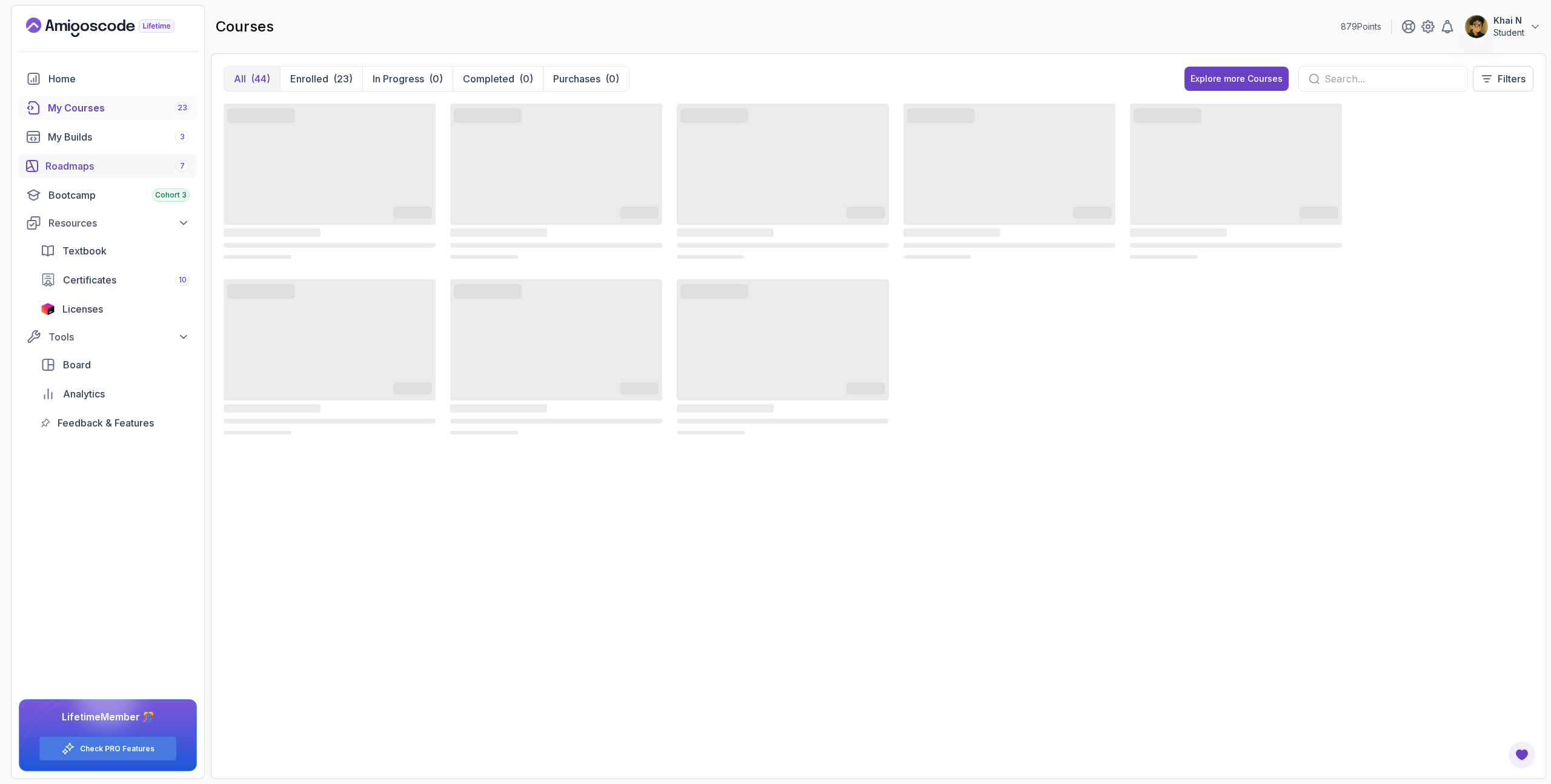
click at [123, 168] on div "Roadmaps 7" at bounding box center [117, 166] width 144 height 15
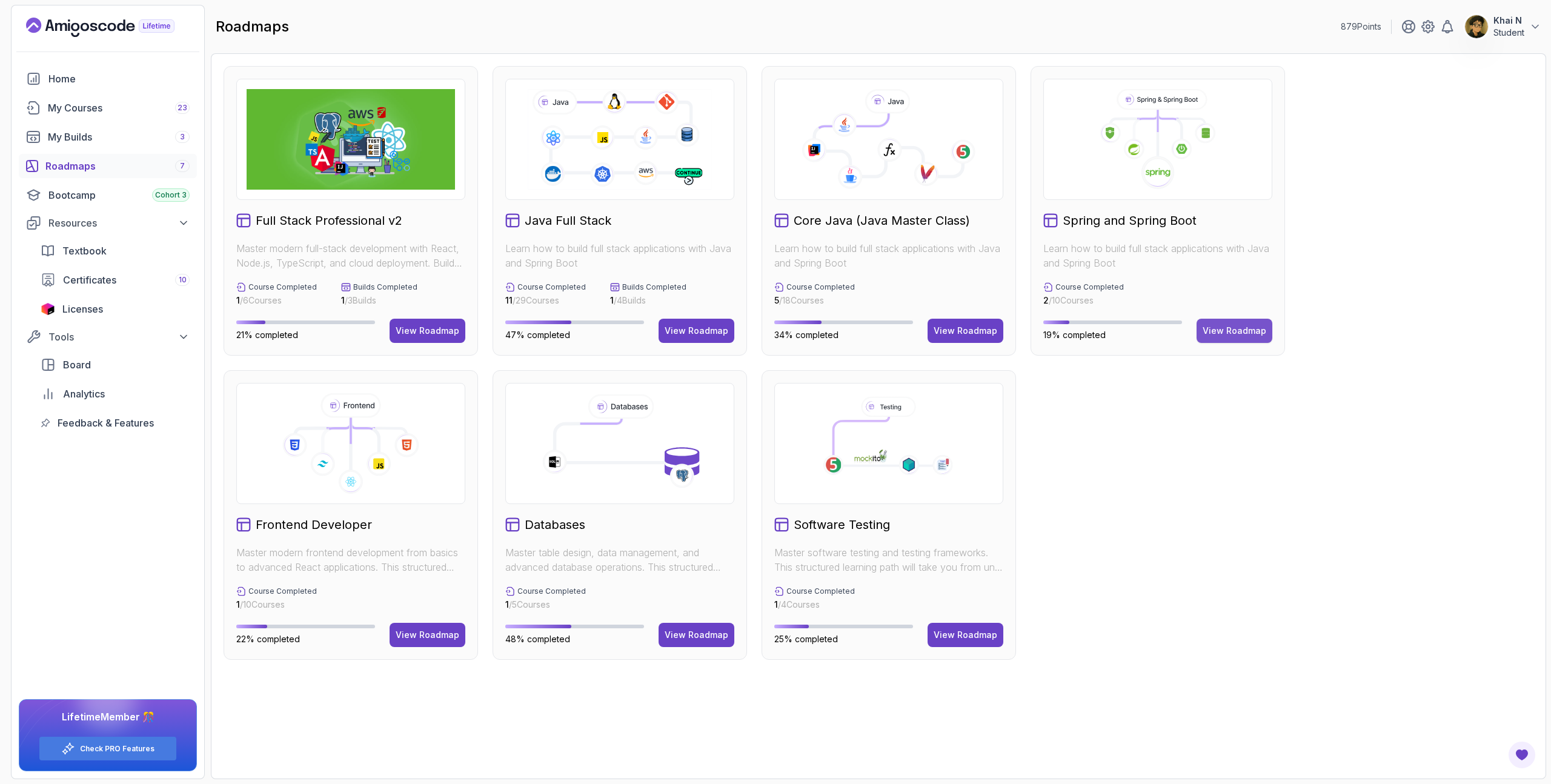
click at [1270, 333] on button "View Roadmap" at bounding box center [1234, 331] width 76 height 24
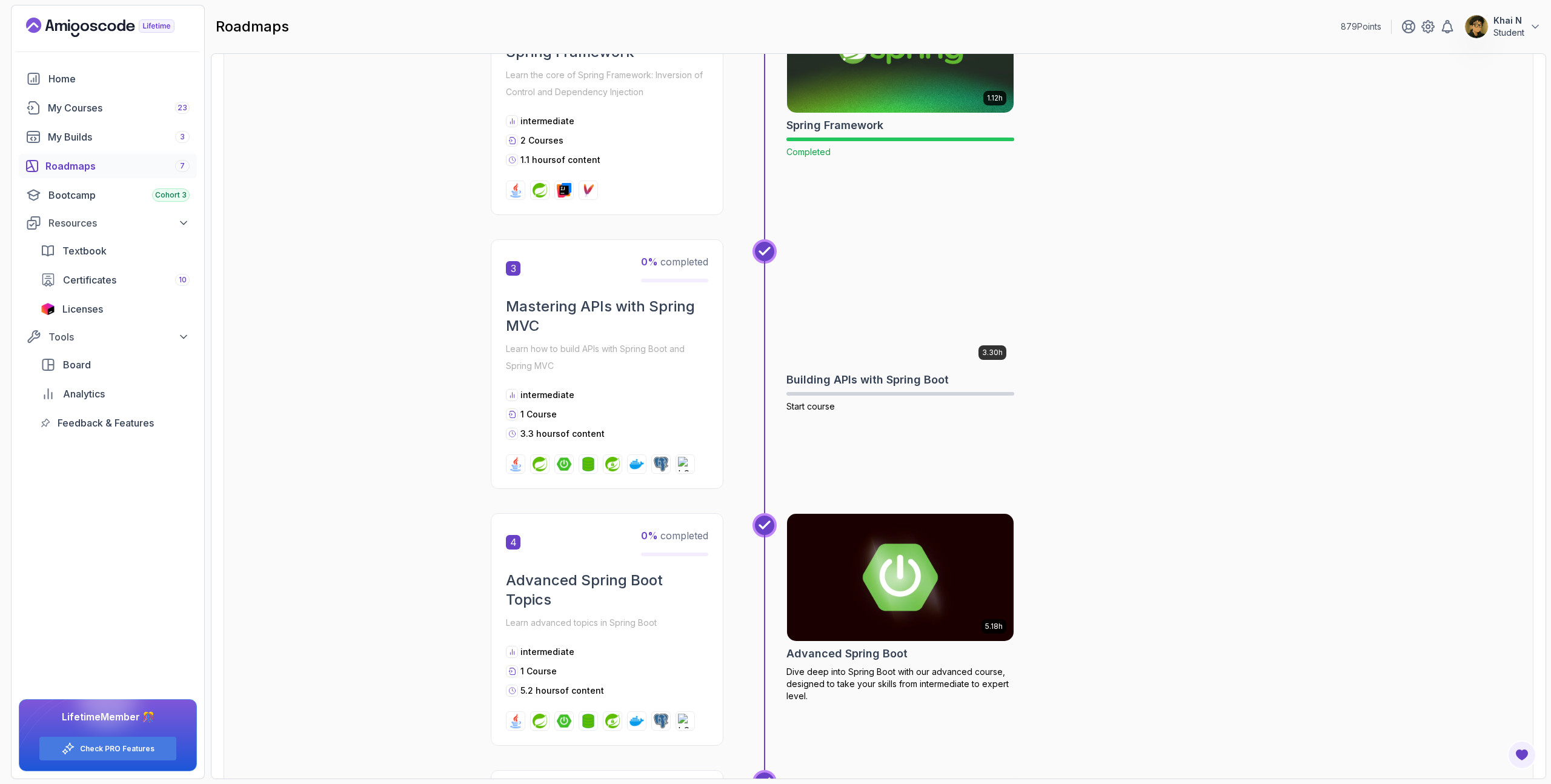
scroll to position [559, 0]
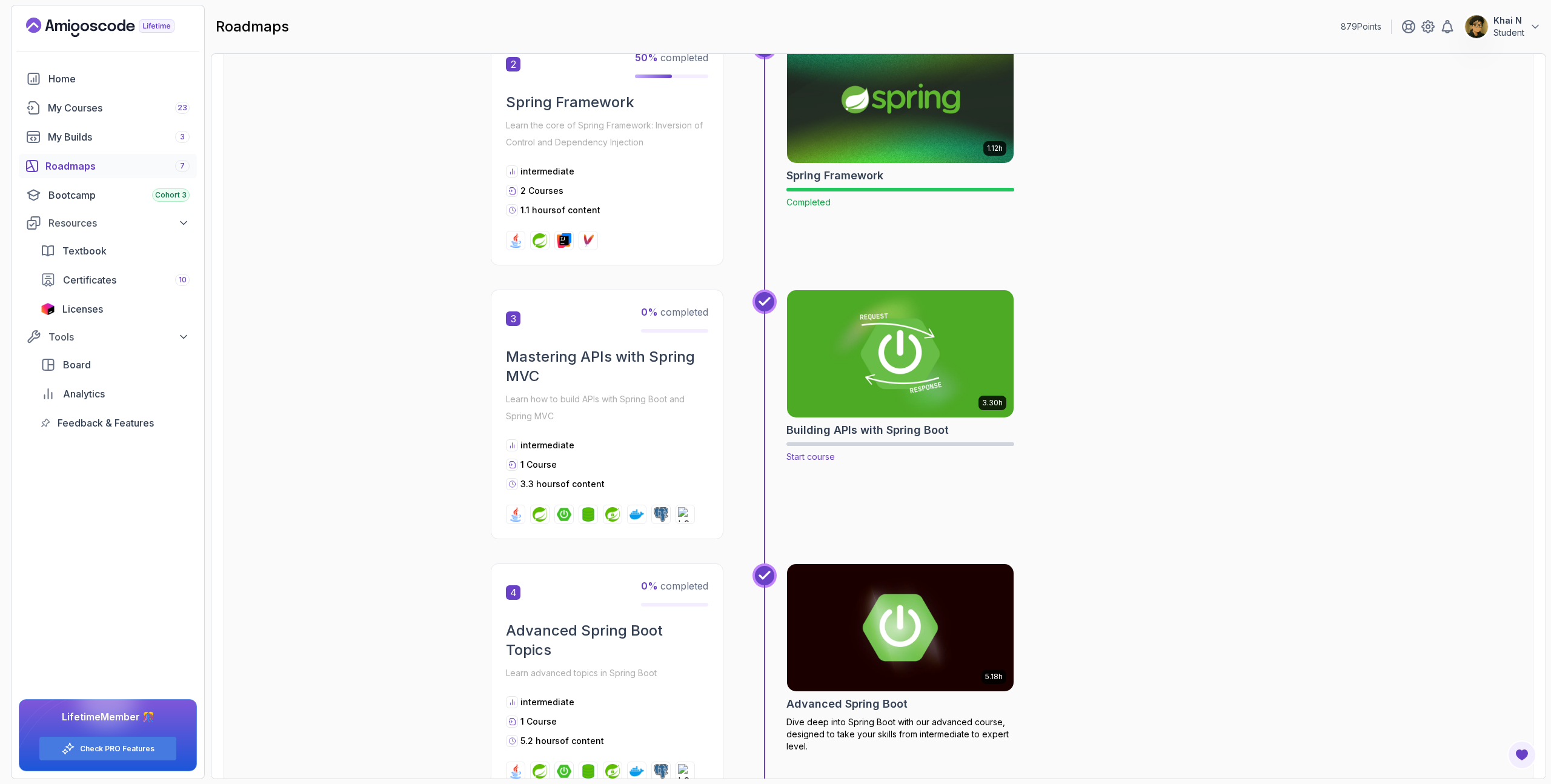
click at [919, 342] on img at bounding box center [901, 353] width 238 height 133
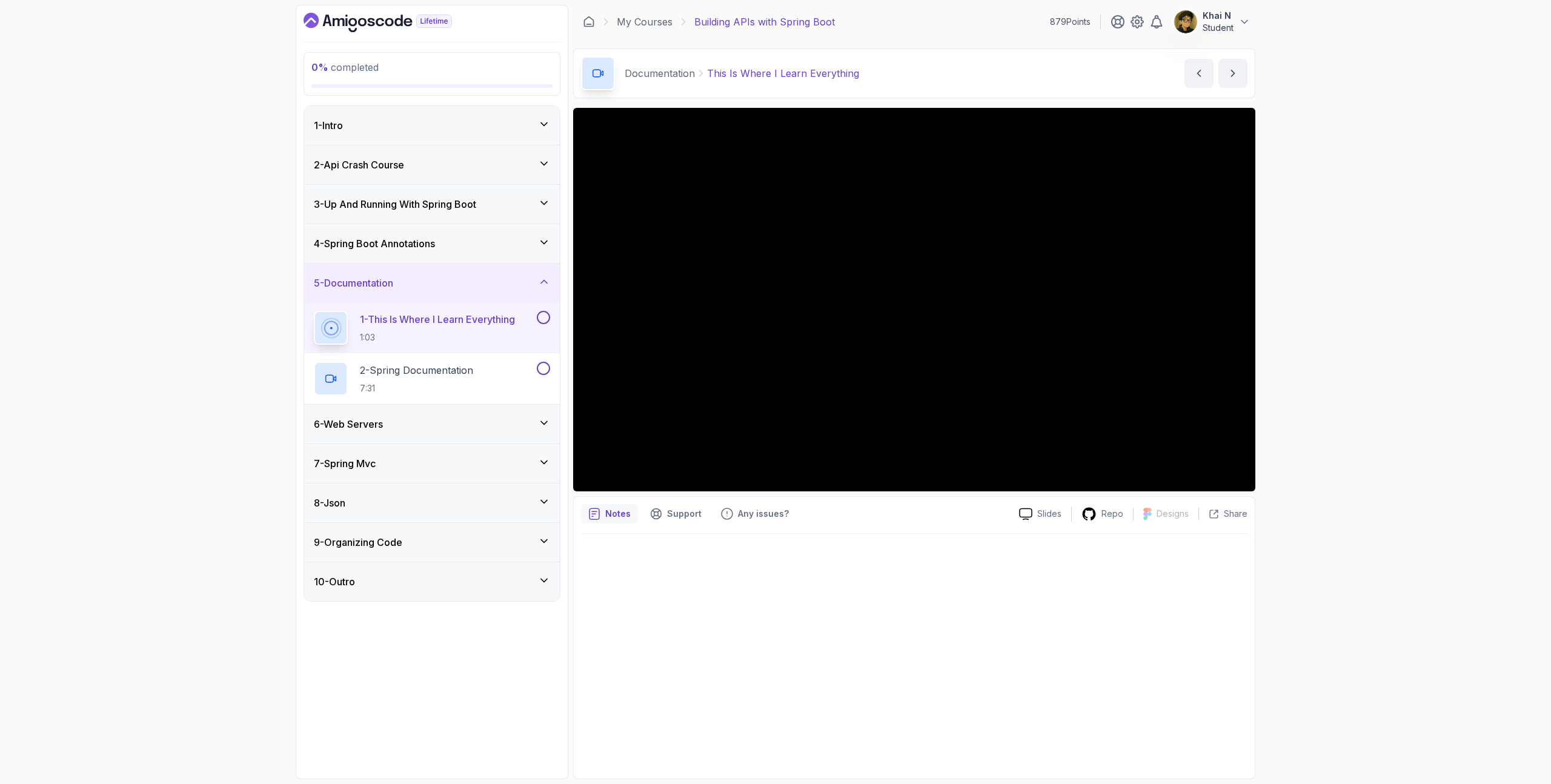
click at [465, 246] on div "4 - Spring Boot Annotations" at bounding box center [432, 243] width 237 height 15
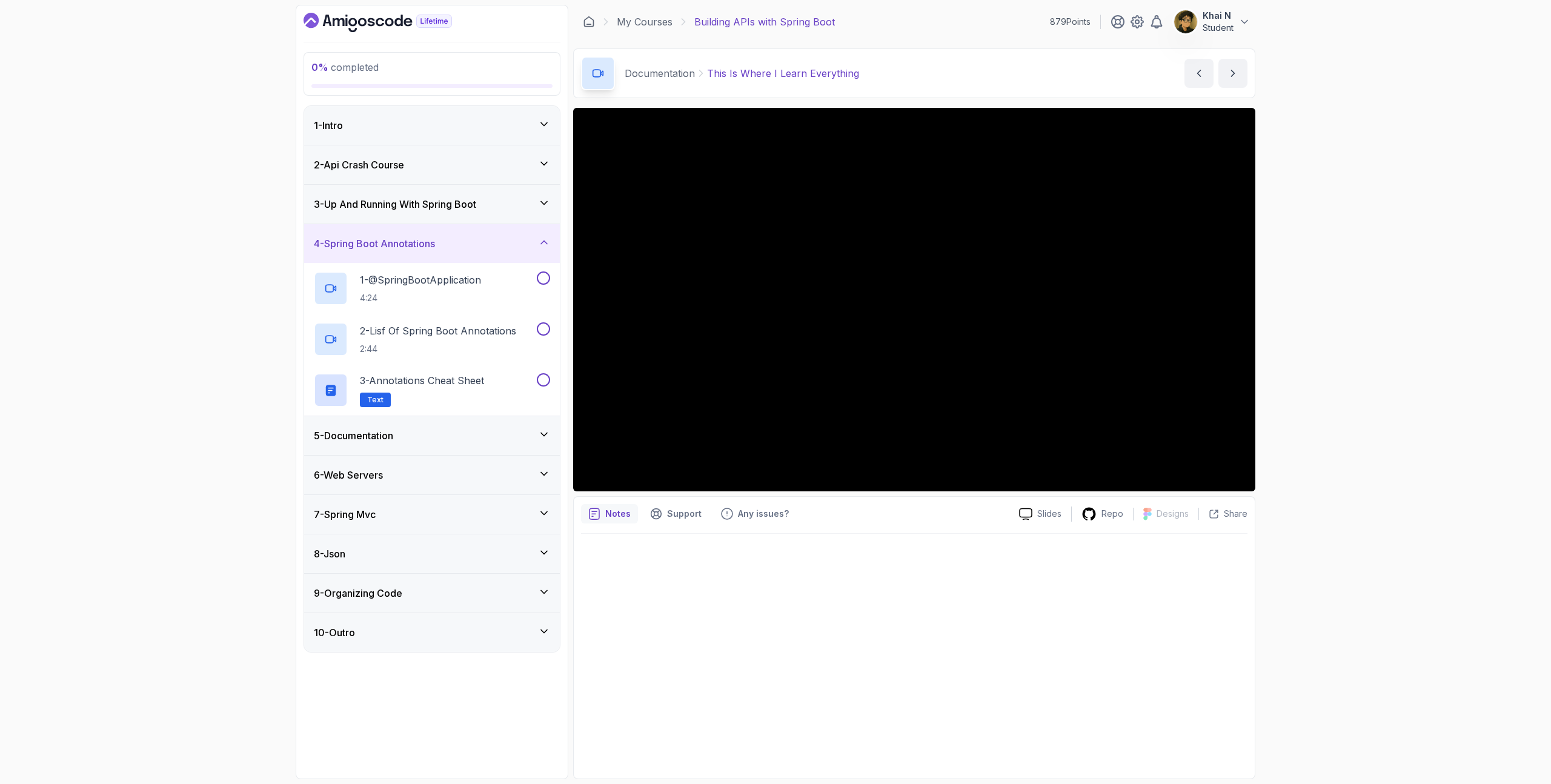
click at [459, 206] on h3 "3 - Up And Running With Spring Boot" at bounding box center [395, 204] width 162 height 15
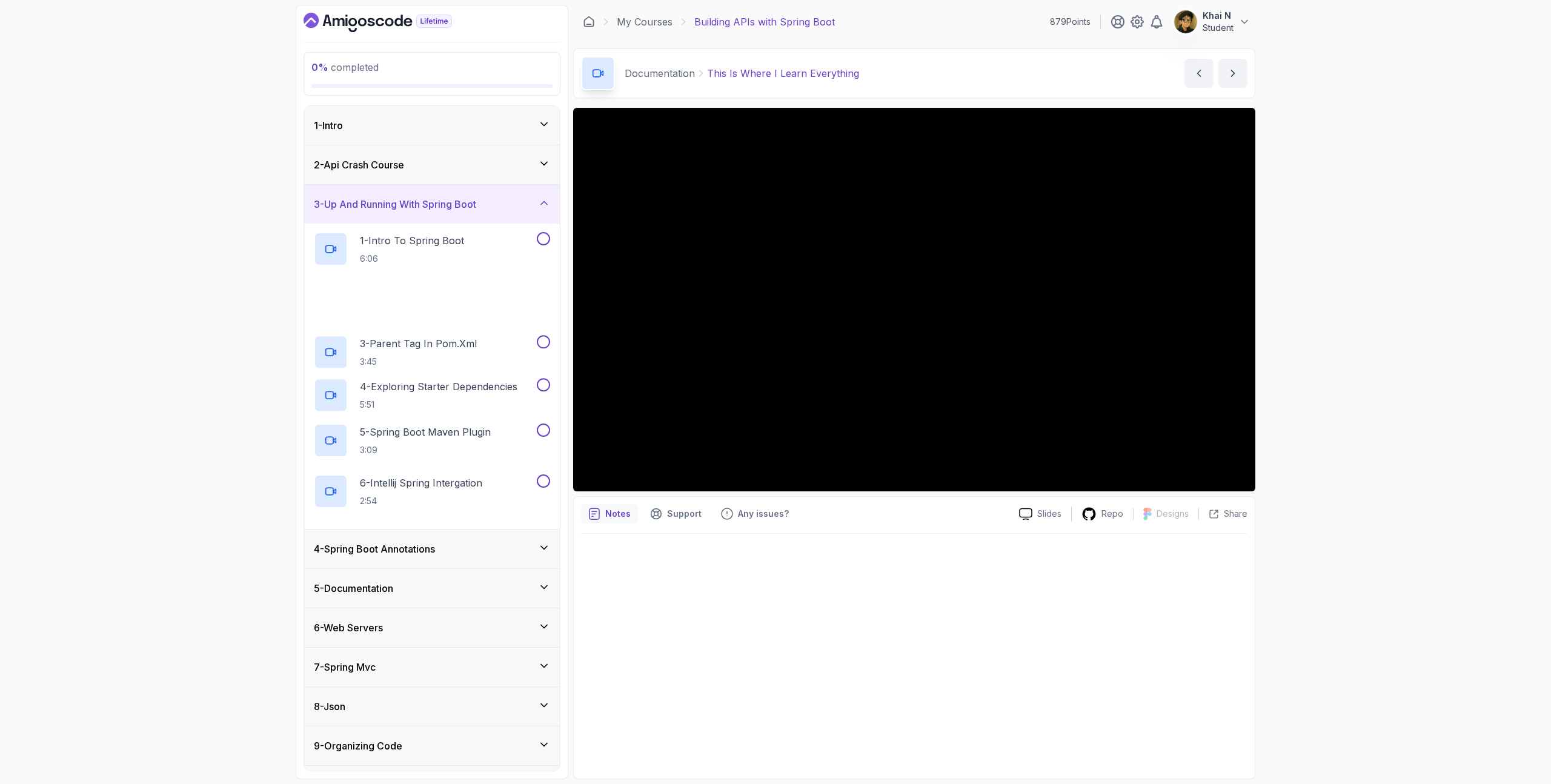
click at [459, 172] on div "2 - Api Crash Course" at bounding box center [432, 165] width 237 height 15
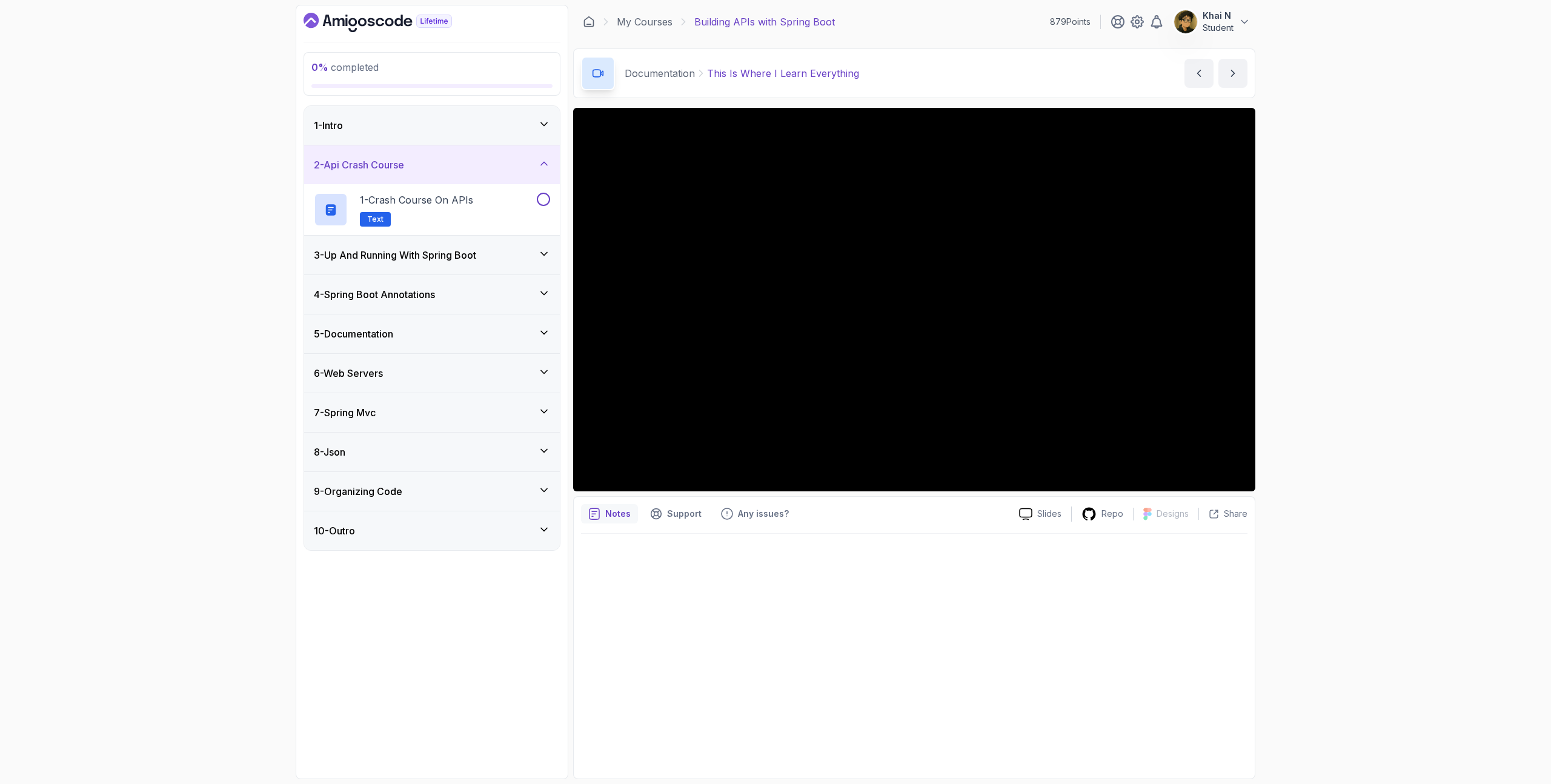
click at [448, 119] on div "1 - Intro" at bounding box center [432, 125] width 237 height 15
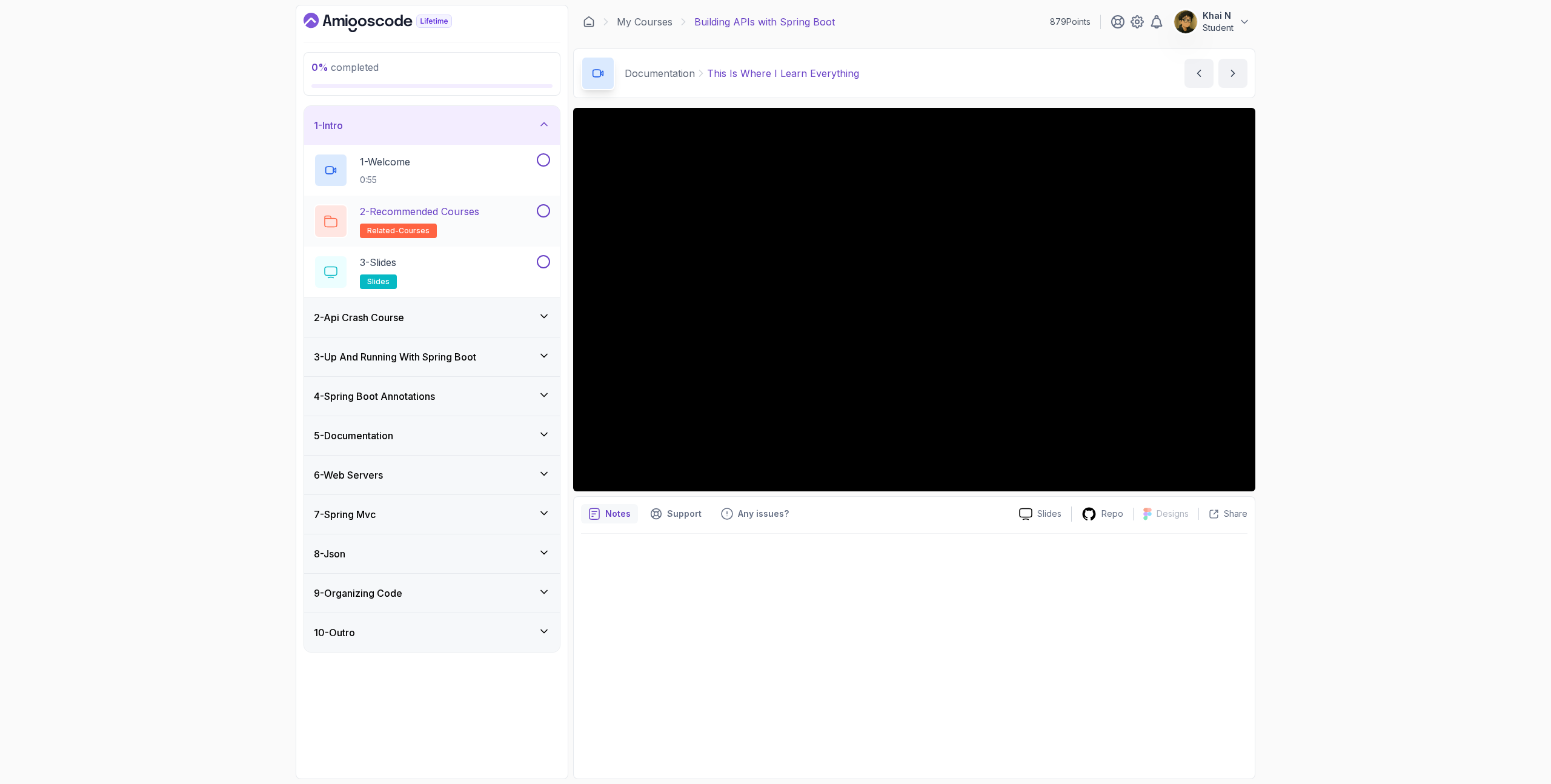
click at [450, 221] on h2 "2 - Recommended Courses related-courses" at bounding box center [419, 221] width 119 height 34
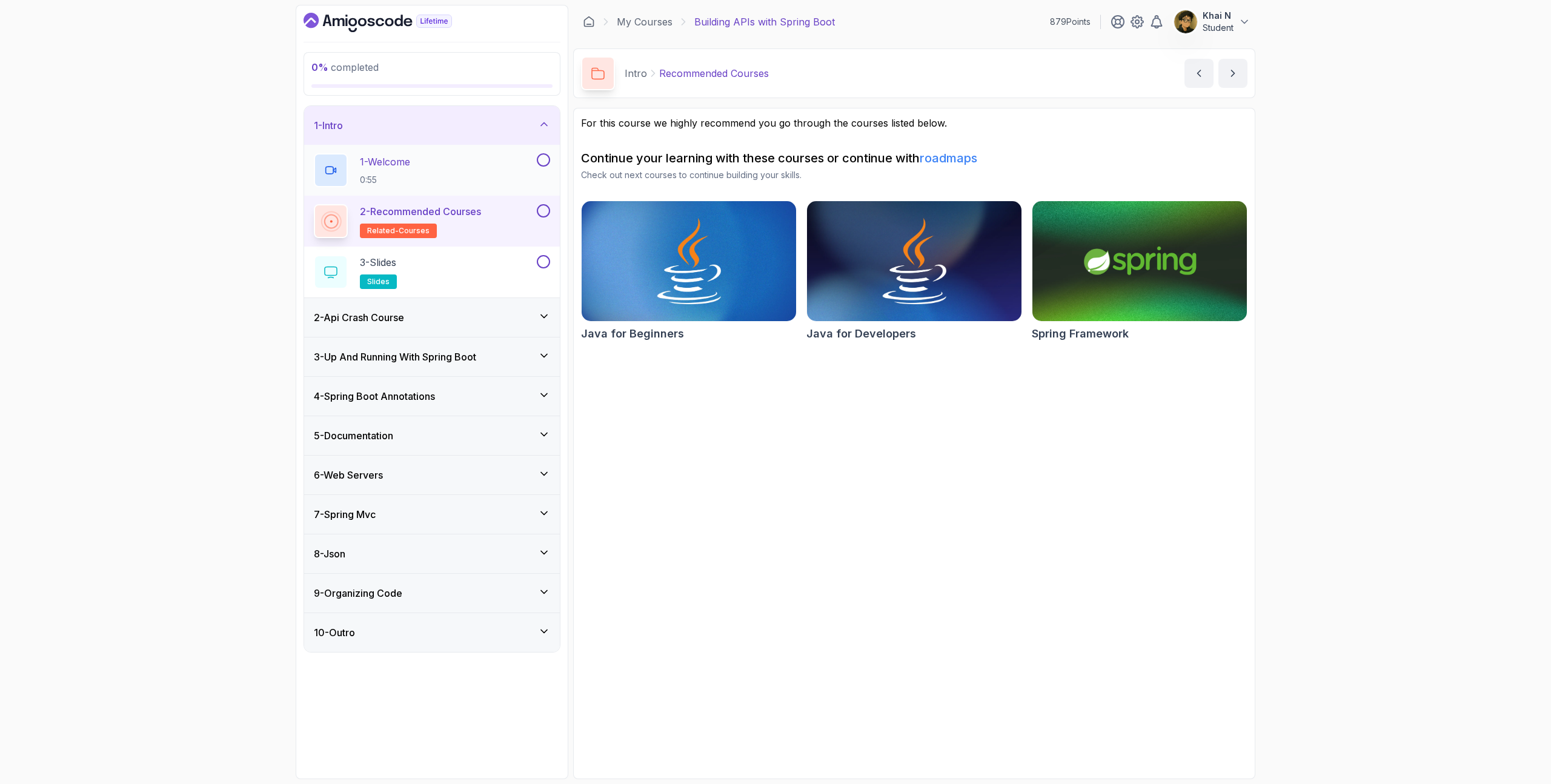
click at [459, 165] on div "1 - Welcome 0:55" at bounding box center [424, 170] width 221 height 34
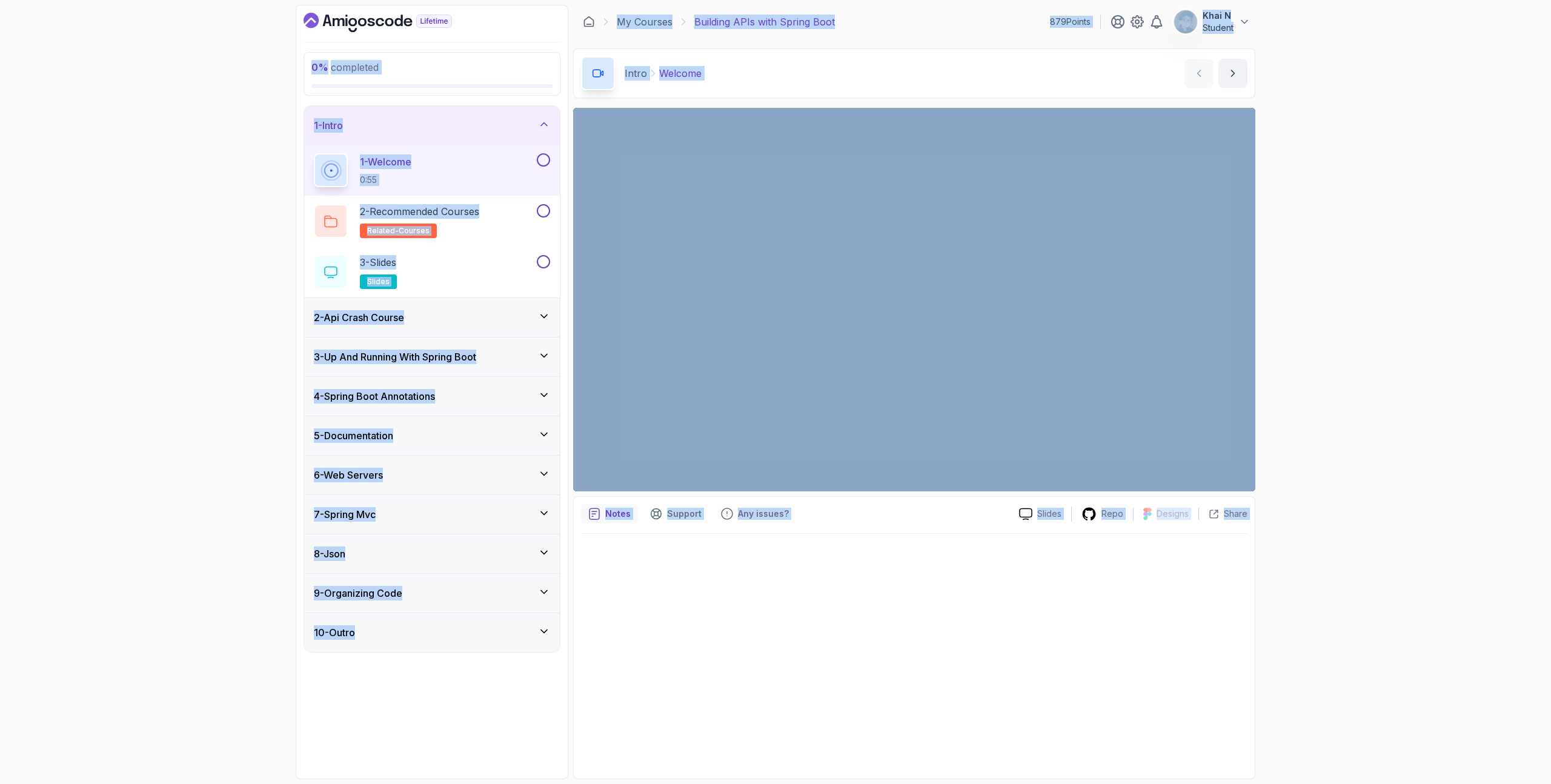
drag, startPoint x: 670, startPoint y: 620, endPoint x: 259, endPoint y: 56, distance: 697.9
click at [259, 56] on div "0 % completed 1 - Intro 1 - Welcome 0:55 2 - Recommended Courses related-course…" at bounding box center [775, 392] width 1551 height 784
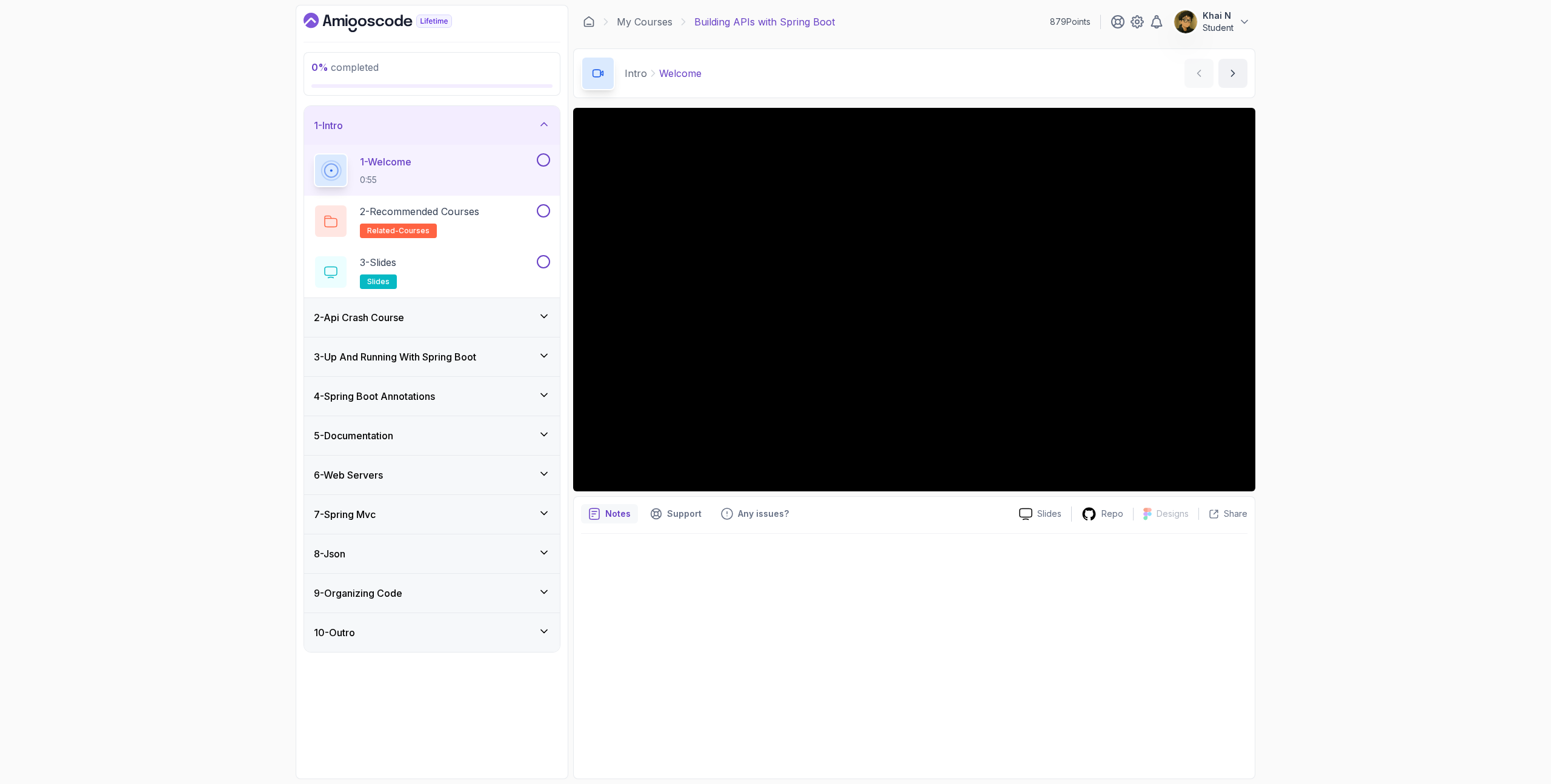
click at [255, 38] on div "0 % completed 1 - Intro 1 - Welcome 0:55 2 - Recommended Courses related-course…" at bounding box center [775, 392] width 1551 height 784
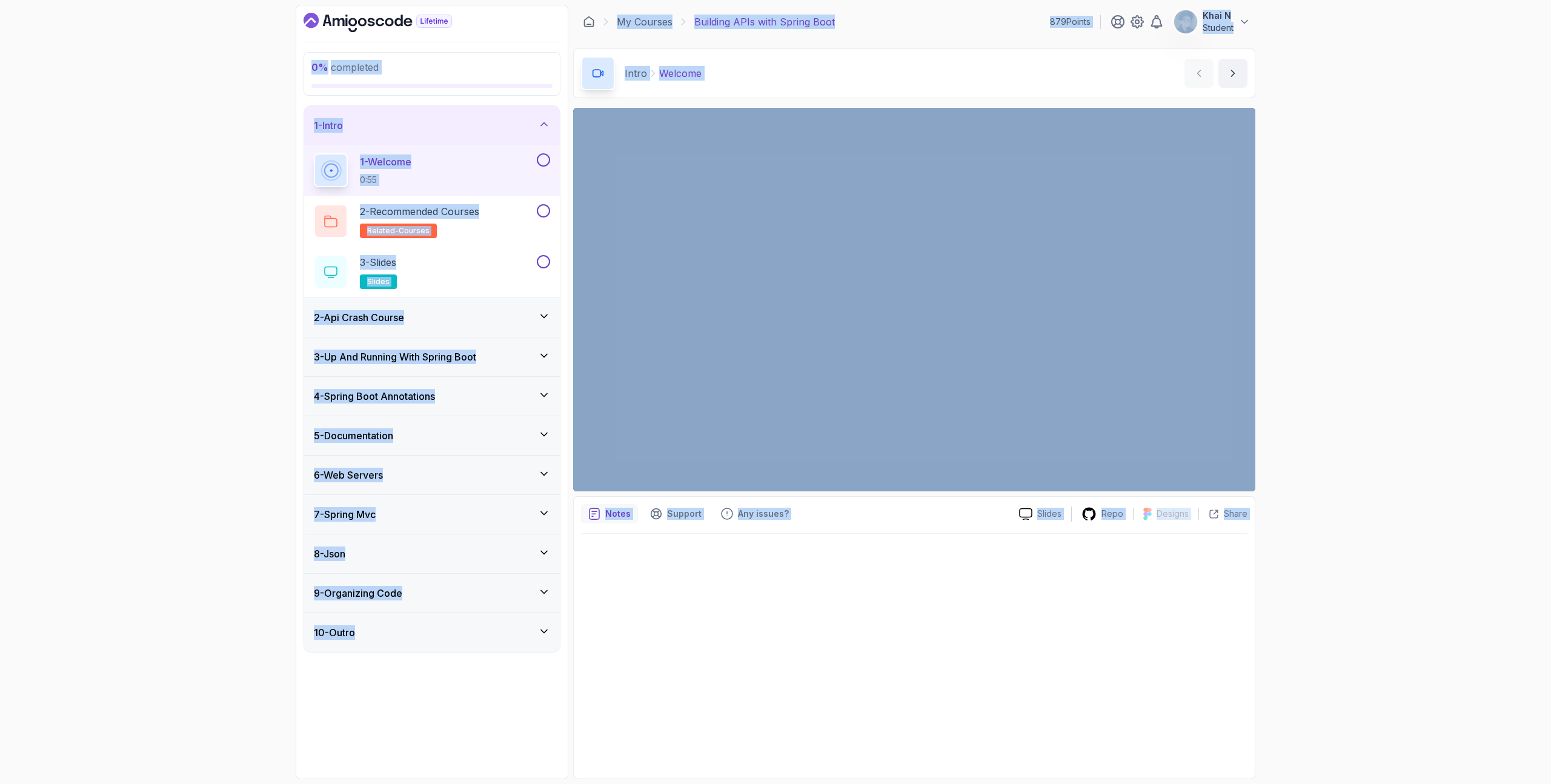
drag, startPoint x: 255, startPoint y: 7, endPoint x: 800, endPoint y: 664, distance: 853.6
click at [800, 664] on div "0 % completed 1 - Intro 1 - Welcome 0:55 2 - Recommended Courses related-course…" at bounding box center [775, 392] width 1551 height 784
click at [800, 664] on div at bounding box center [914, 652] width 667 height 238
